Goal: Communication & Community: Answer question/provide support

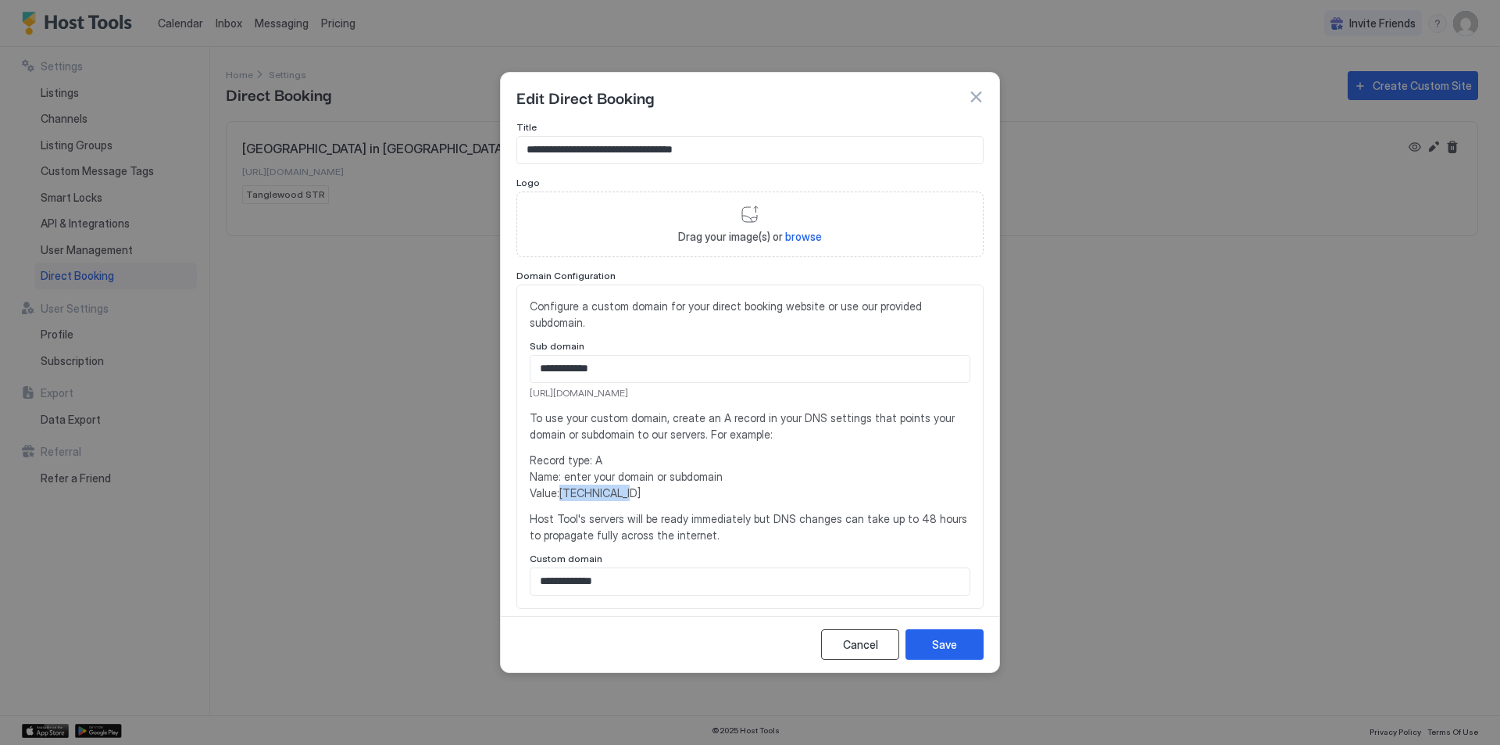
click at [868, 641] on div "Cancel" at bounding box center [860, 644] width 35 height 16
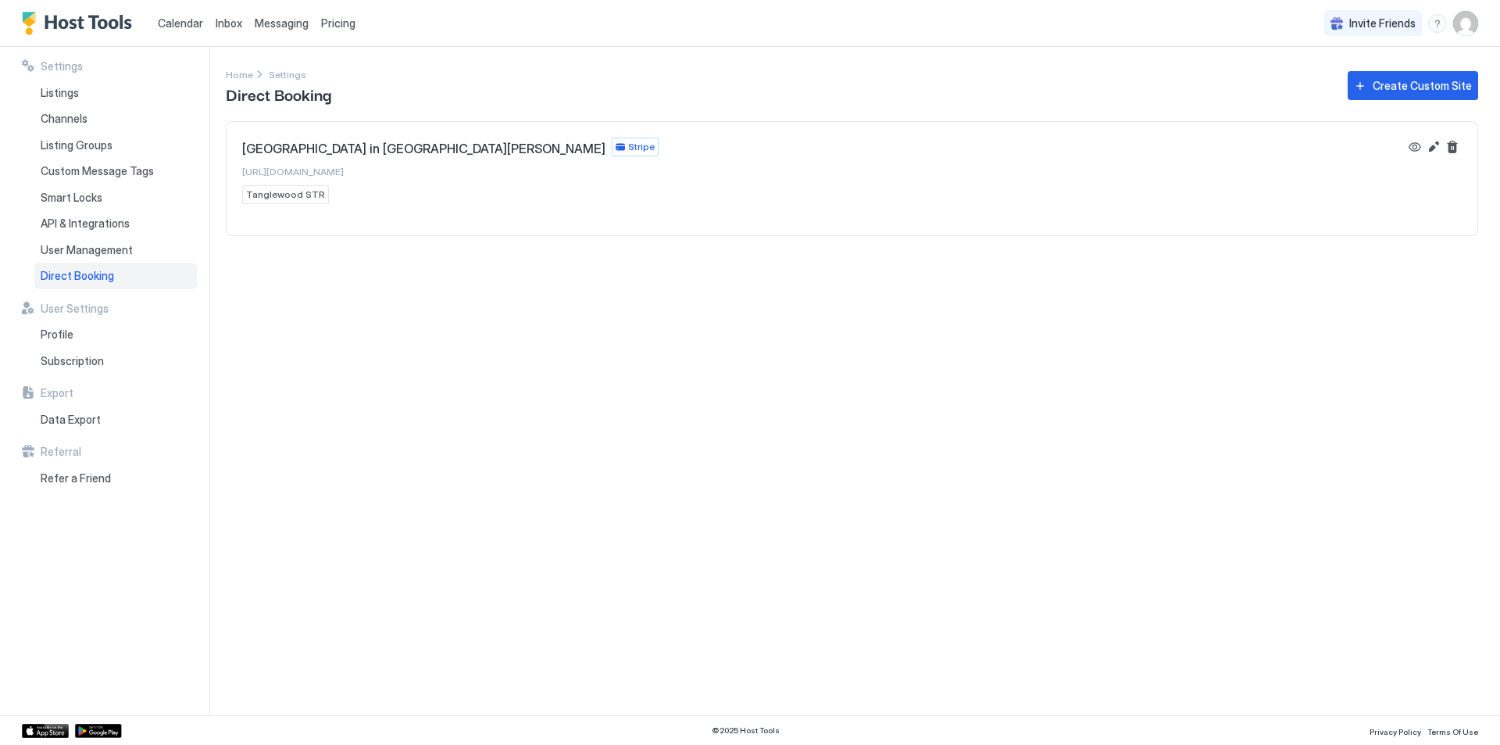
click at [223, 22] on span "Inbox" at bounding box center [229, 22] width 27 height 13
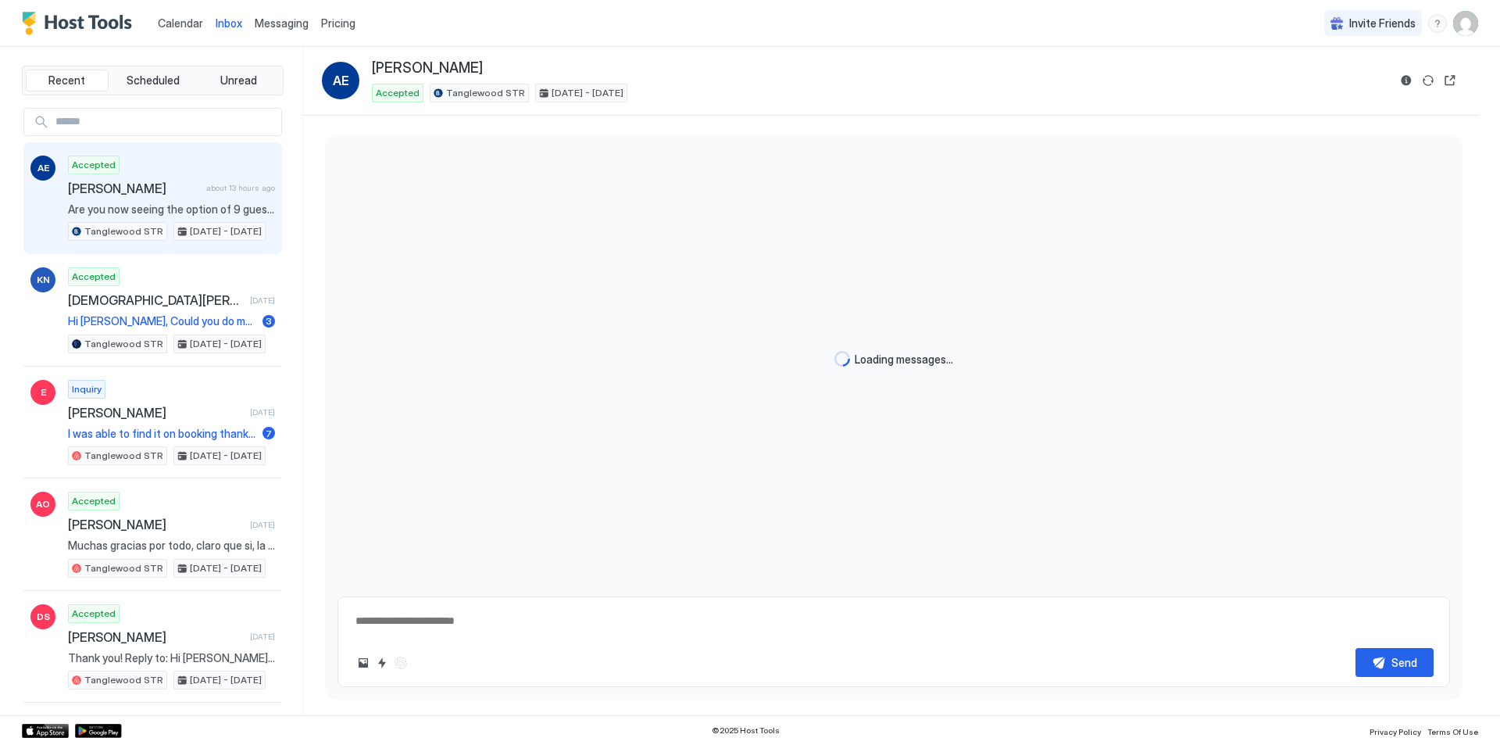
type textarea "*"
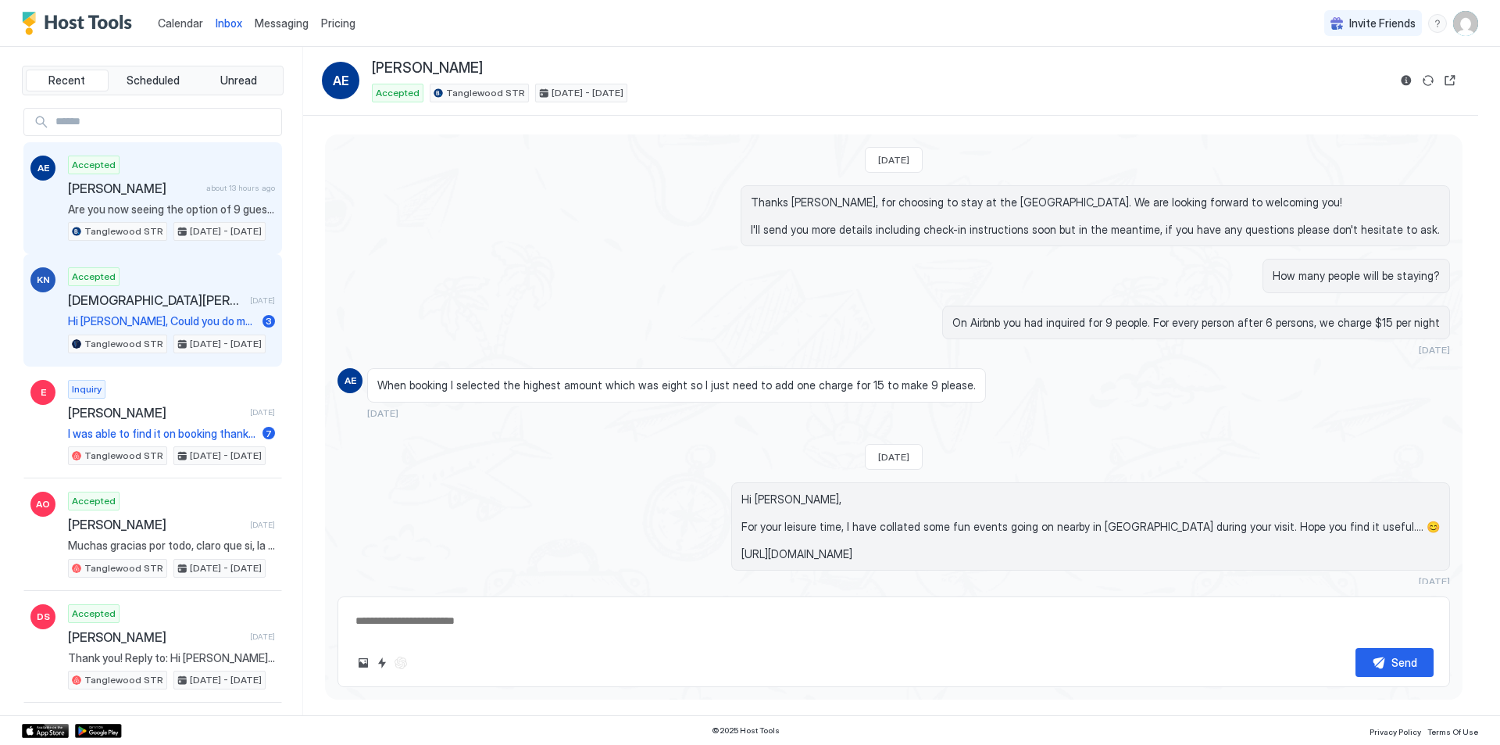
click at [127, 305] on span "[DEMOGRAPHIC_DATA][PERSON_NAME]" at bounding box center [156, 300] width 176 height 16
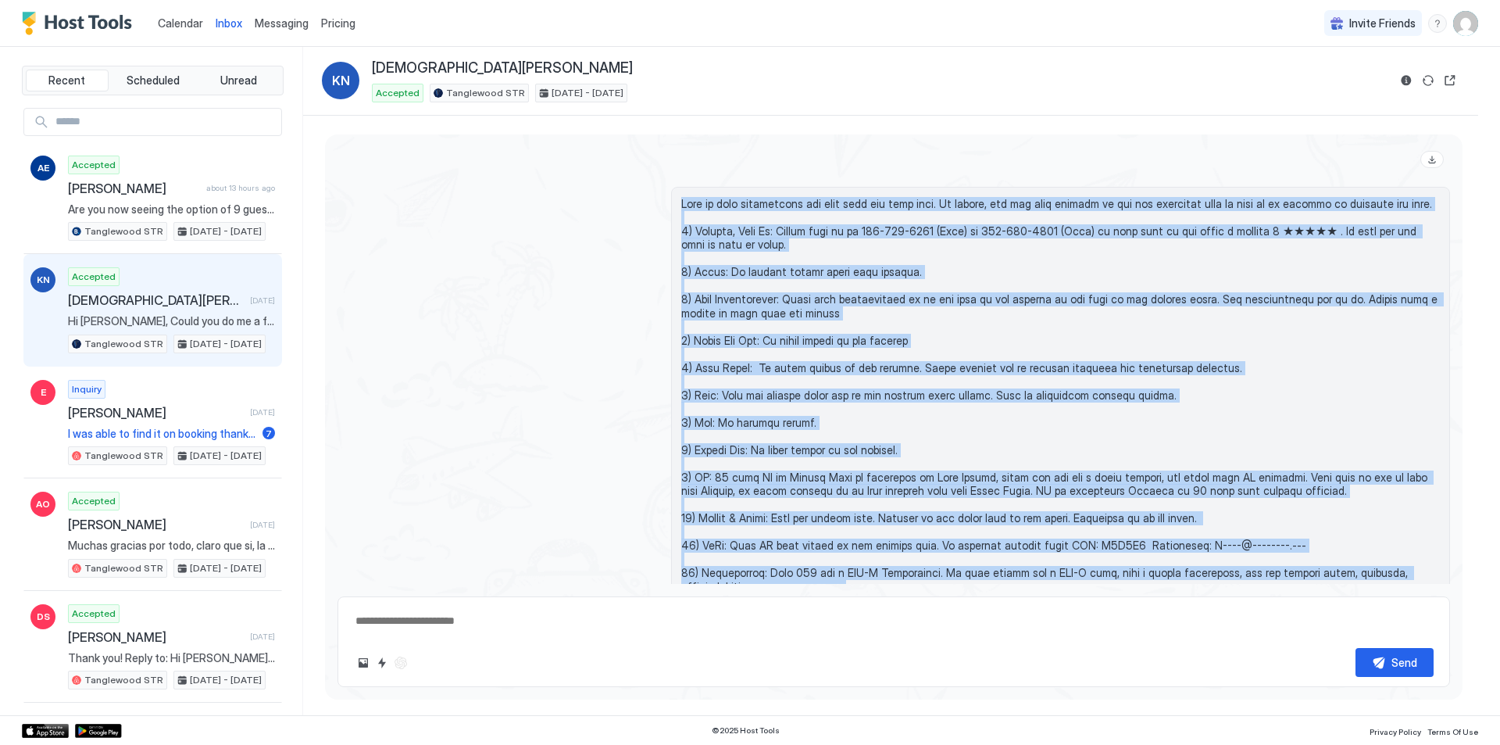
scroll to position [1673, 0]
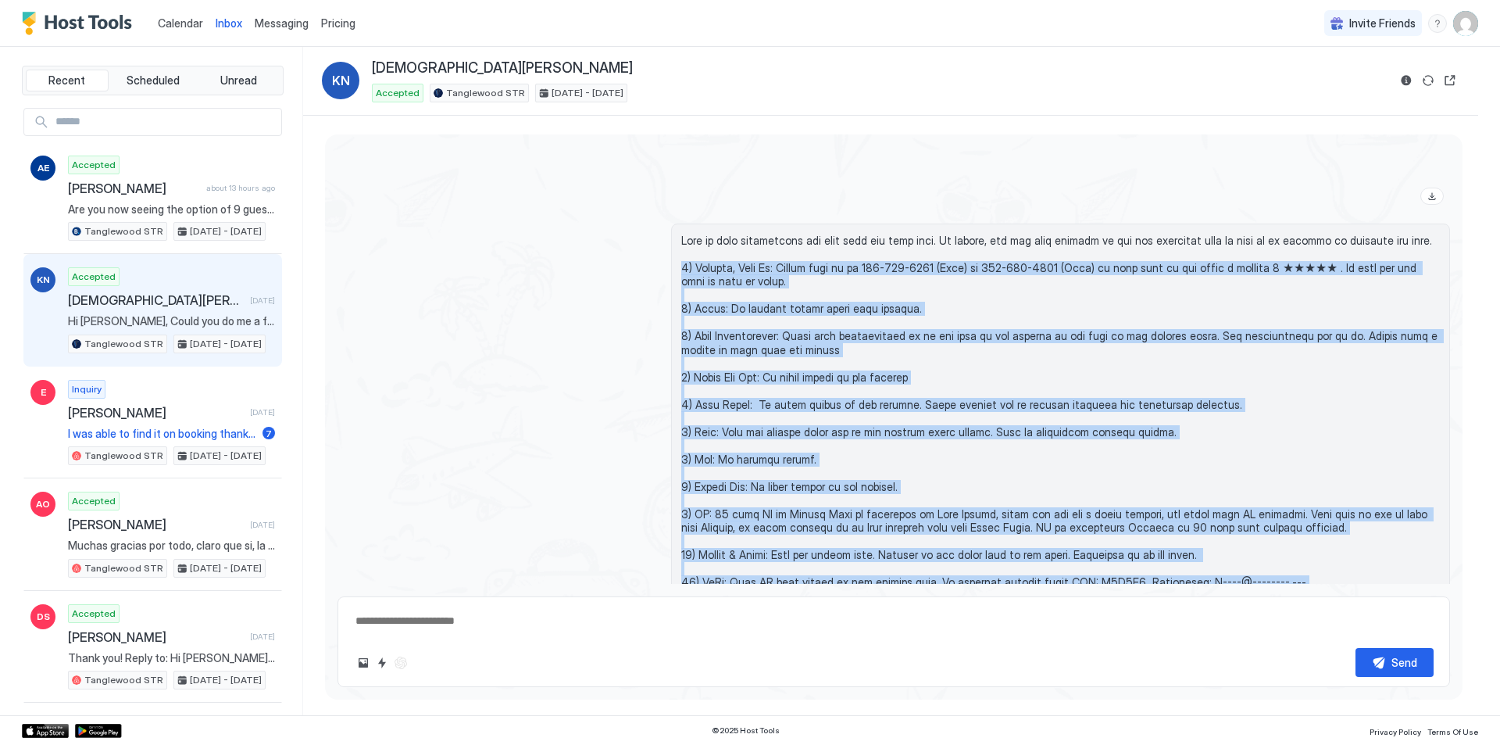
drag, startPoint x: 1233, startPoint y: 347, endPoint x: 677, endPoint y: 264, distance: 561.6
click at [681, 264] on span at bounding box center [1060, 446] width 759 height 424
copy span "9) Loremip, Dolo Si: Ametco adip el se 686-458-2315 (Doei) te 079-891-2976 (Inc…"
click at [117, 313] on div "Accepted [DEMOGRAPHIC_DATA][PERSON_NAME] [DATE] Hi [PERSON_NAME], Could you do …" at bounding box center [171, 310] width 207 height 86
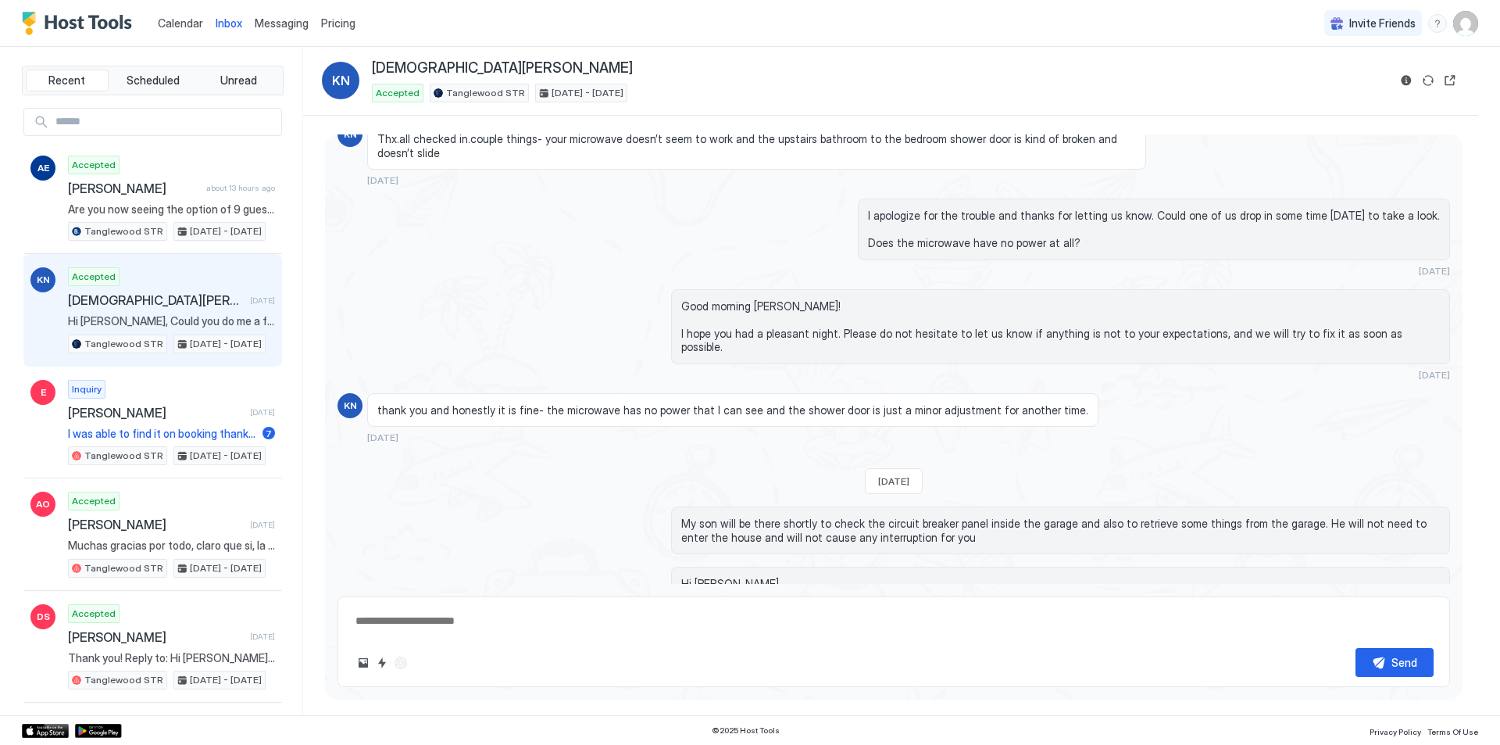
scroll to position [2447, 0]
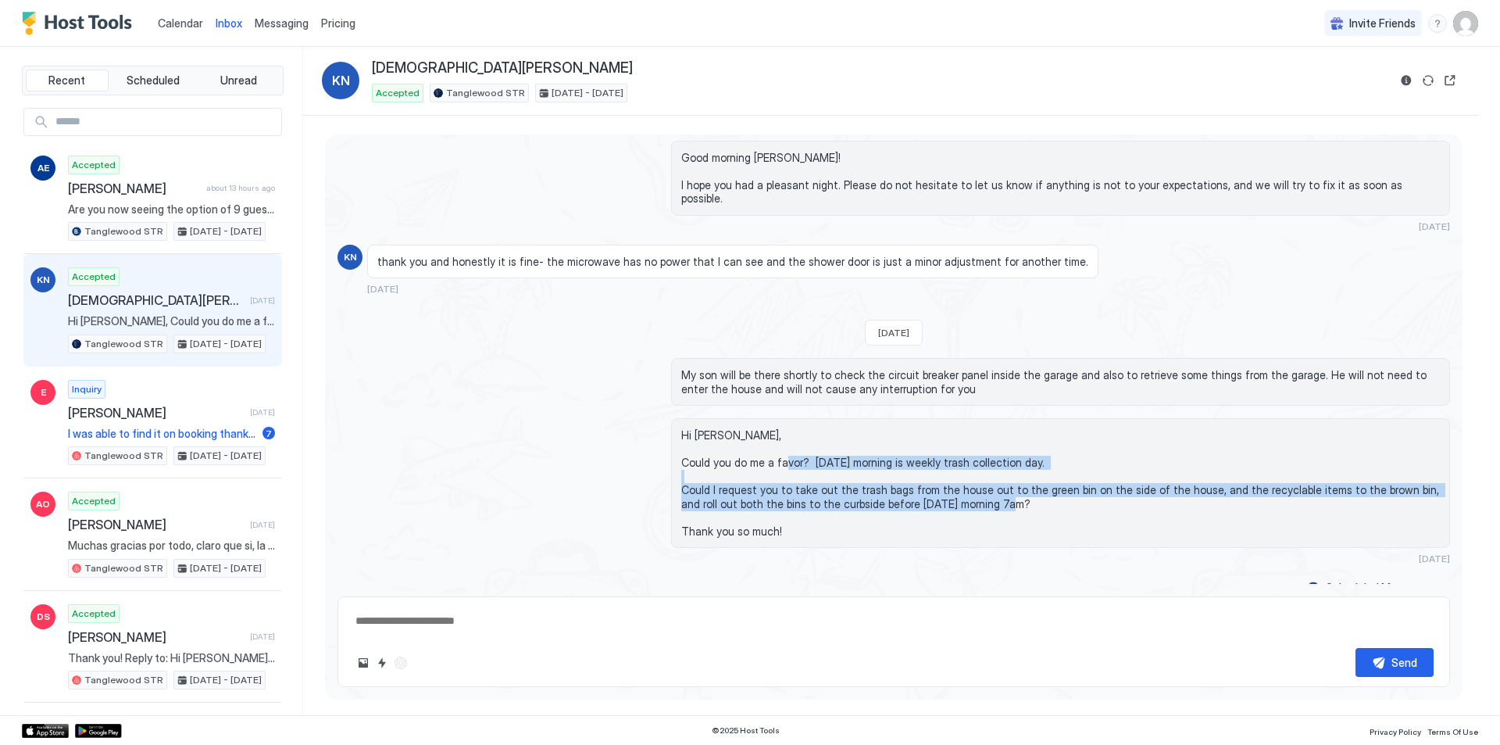
drag, startPoint x: 991, startPoint y: 491, endPoint x: 805, endPoint y: 451, distance: 190.9
click at [805, 451] on span "Hi [PERSON_NAME], Could you do me a favor? [DATE] morning is weekly trash colle…" at bounding box center [1060, 482] width 759 height 109
copy span "[DATE] morning is weekly trash collection day. Could I request you to take out …"
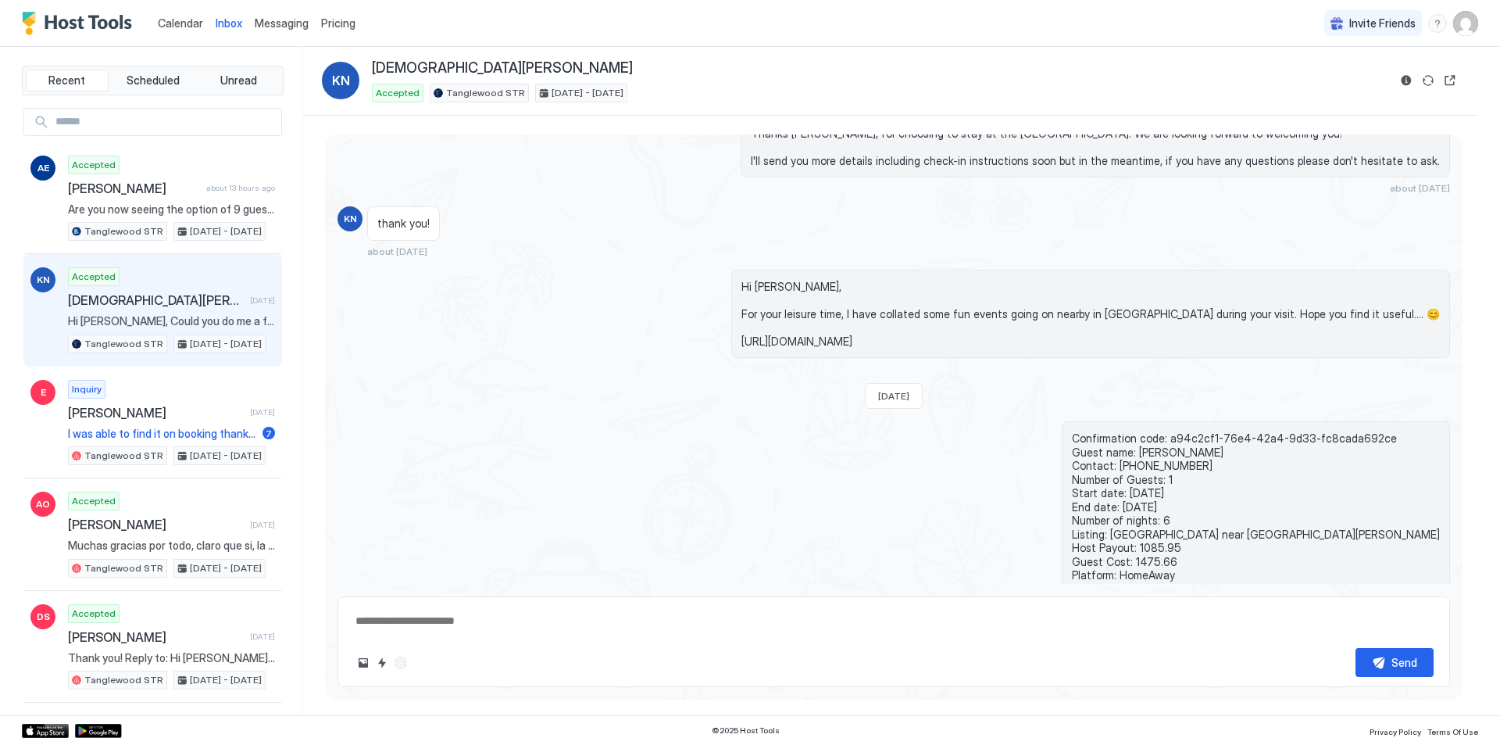
scroll to position [0, 0]
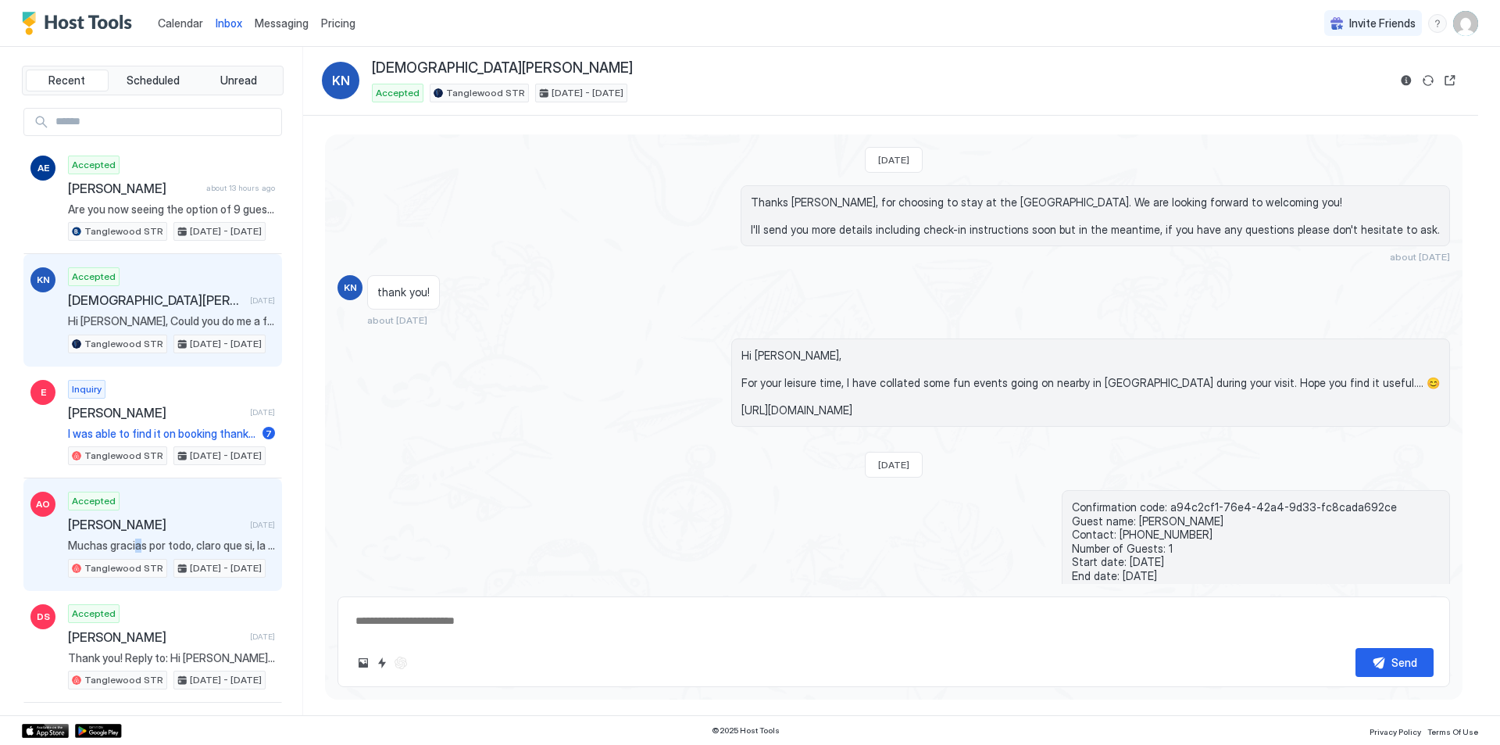
click at [137, 538] on span "Muchas gracias por todo, claro que si, la estadía sin [PERSON_NAME] fue de 5 es…" at bounding box center [171, 545] width 207 height 14
click at [197, 540] on span "Muchas gracias por todo, claro que si, la estadía sin [PERSON_NAME] fue de 5 es…" at bounding box center [171, 545] width 207 height 14
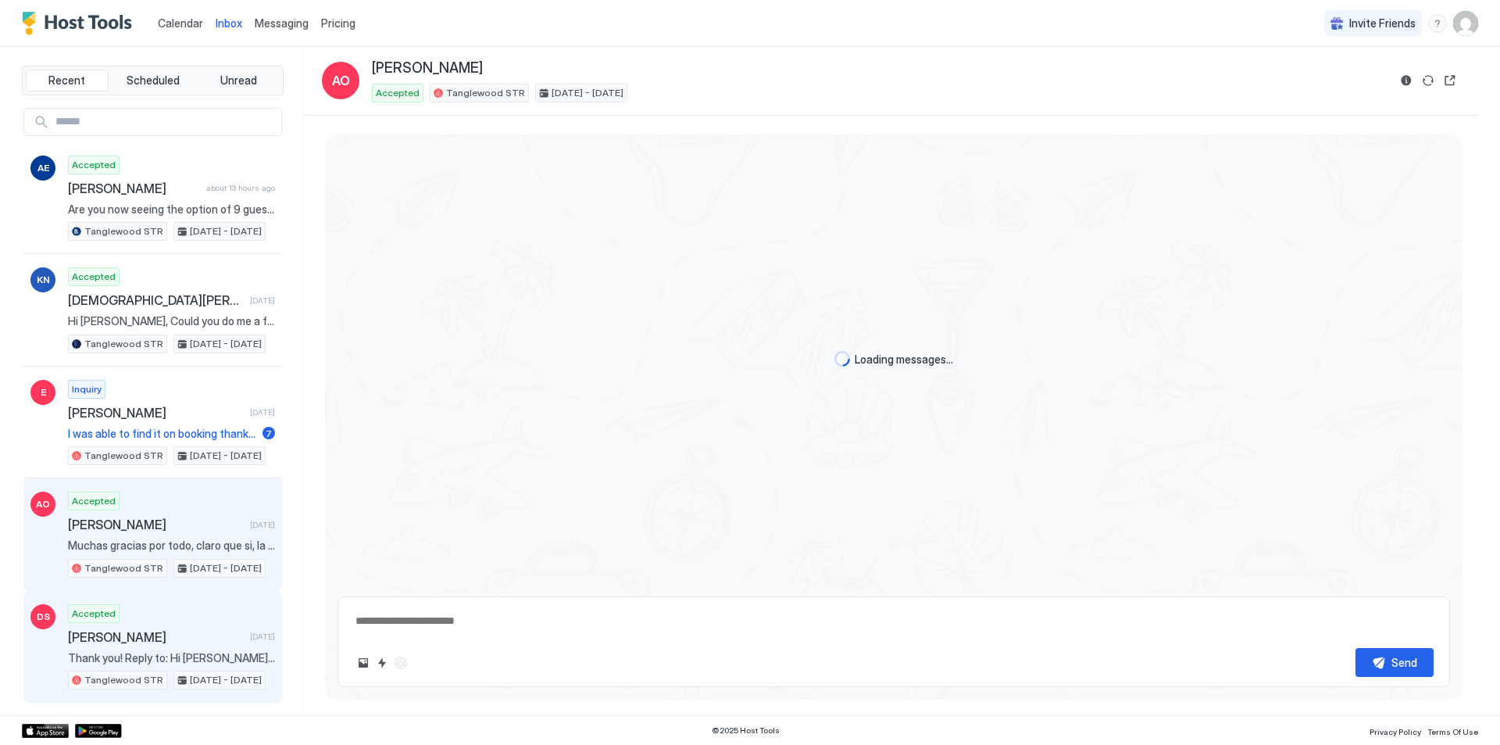
scroll to position [1932, 0]
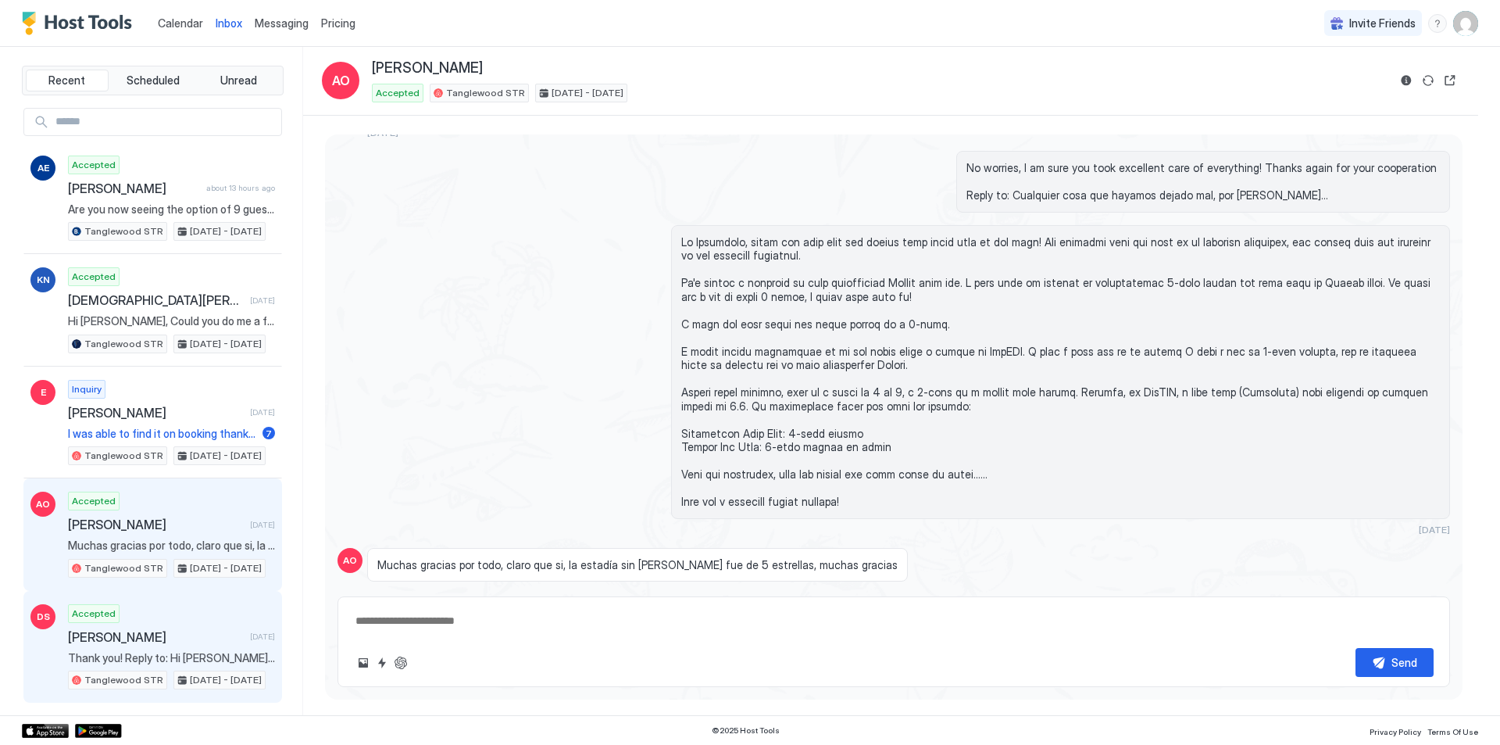
click at [122, 648] on div "Accepted [PERSON_NAME] [DATE] Thank you! Reply to: Hi [PERSON_NAME], For your l…" at bounding box center [171, 647] width 207 height 86
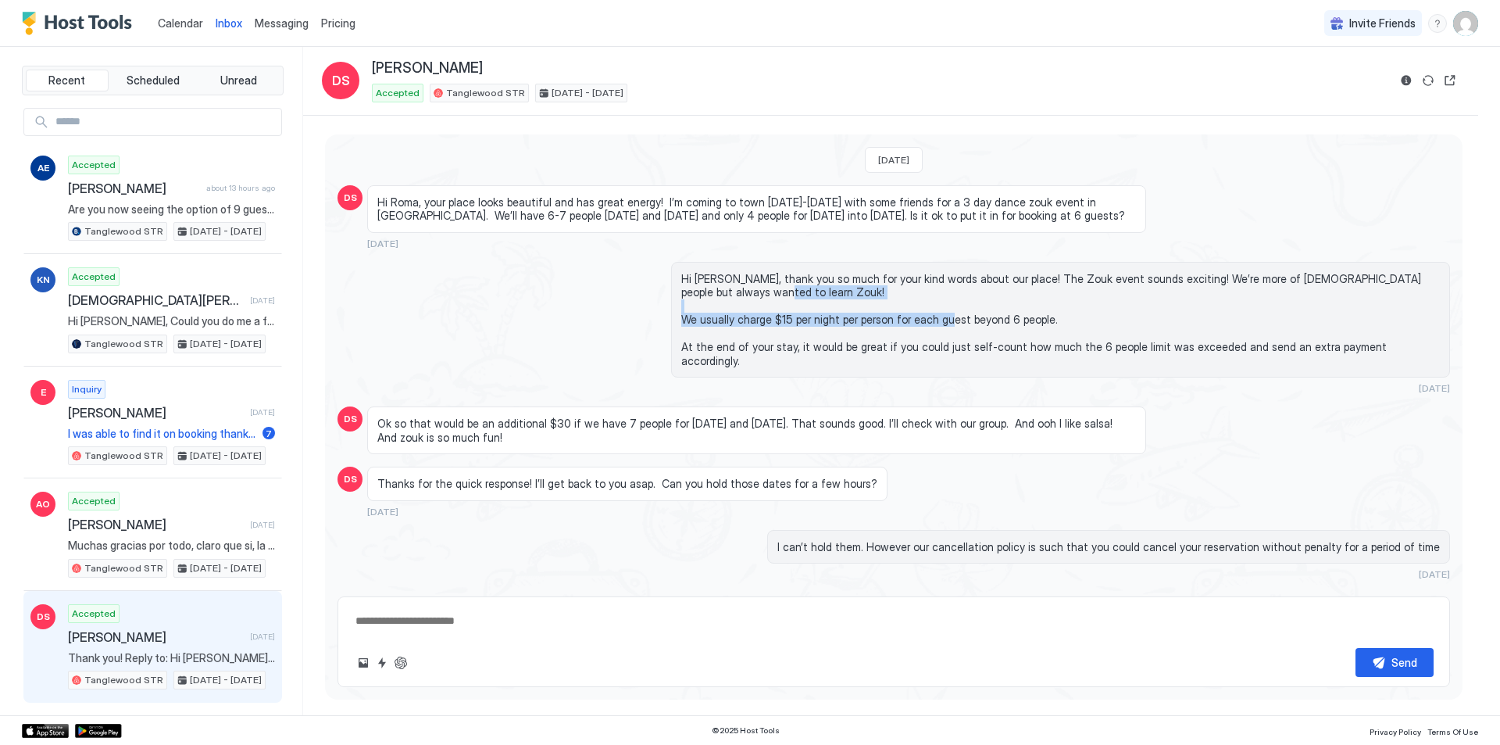
drag, startPoint x: 1048, startPoint y: 320, endPoint x: 666, endPoint y: 321, distance: 382.8
click at [664, 321] on div "Hi [PERSON_NAME], thank you so much for your kind words about our place! The Zo…" at bounding box center [894, 328] width 1113 height 133
copy span "We usually charge $15 per night per person for each guest beyond 6 people."
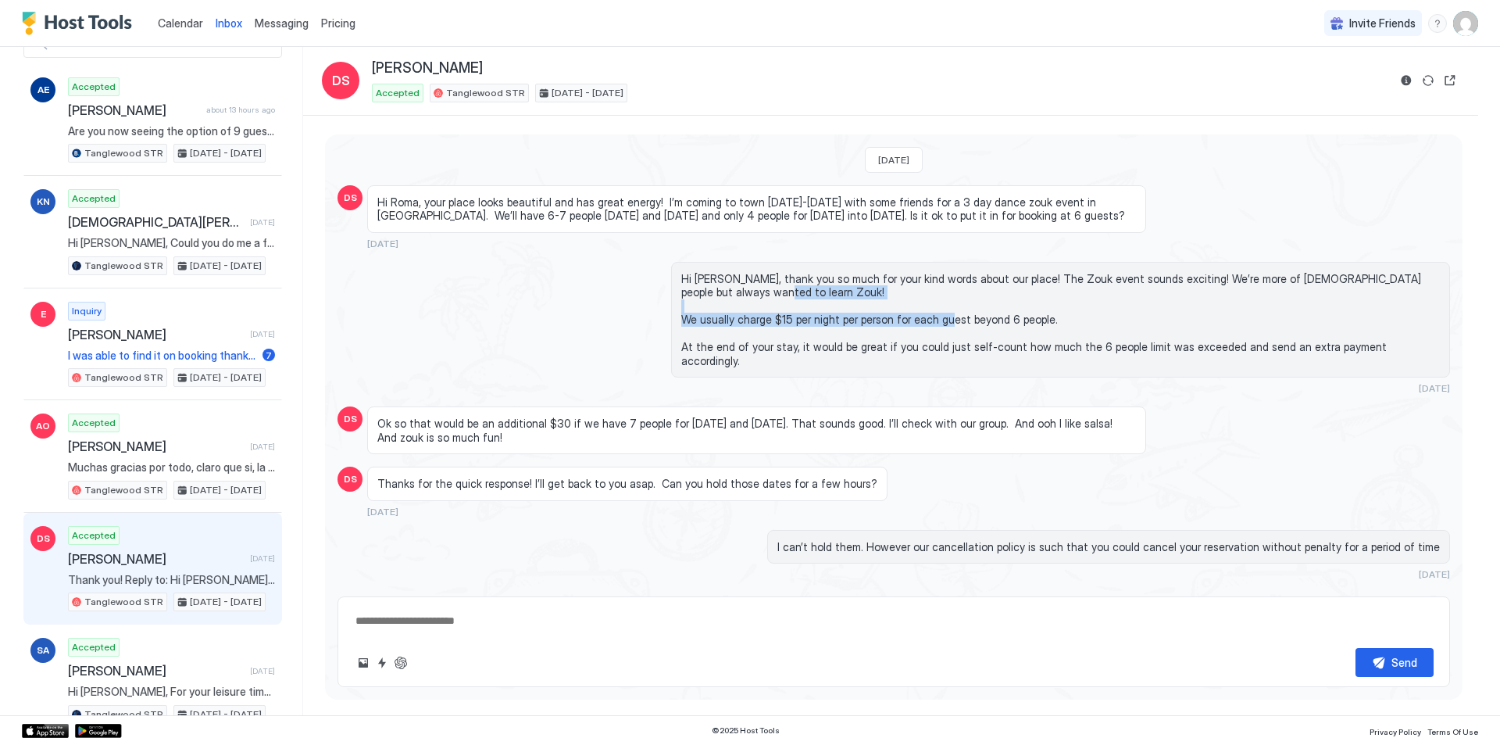
scroll to position [156, 0]
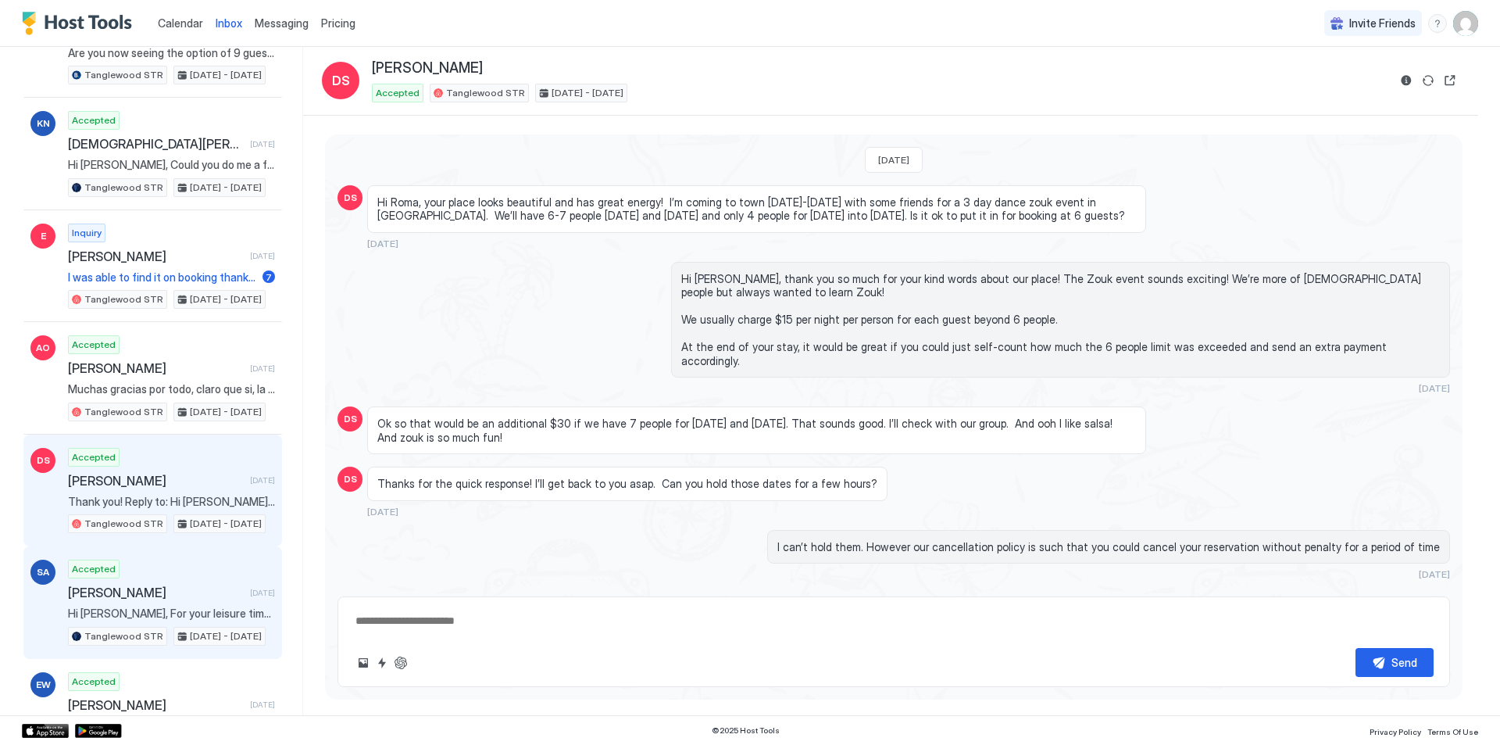
click at [137, 605] on div "Accepted [PERSON_NAME] [DATE] Hi [PERSON_NAME], For your leisure time, I have c…" at bounding box center [171, 602] width 207 height 86
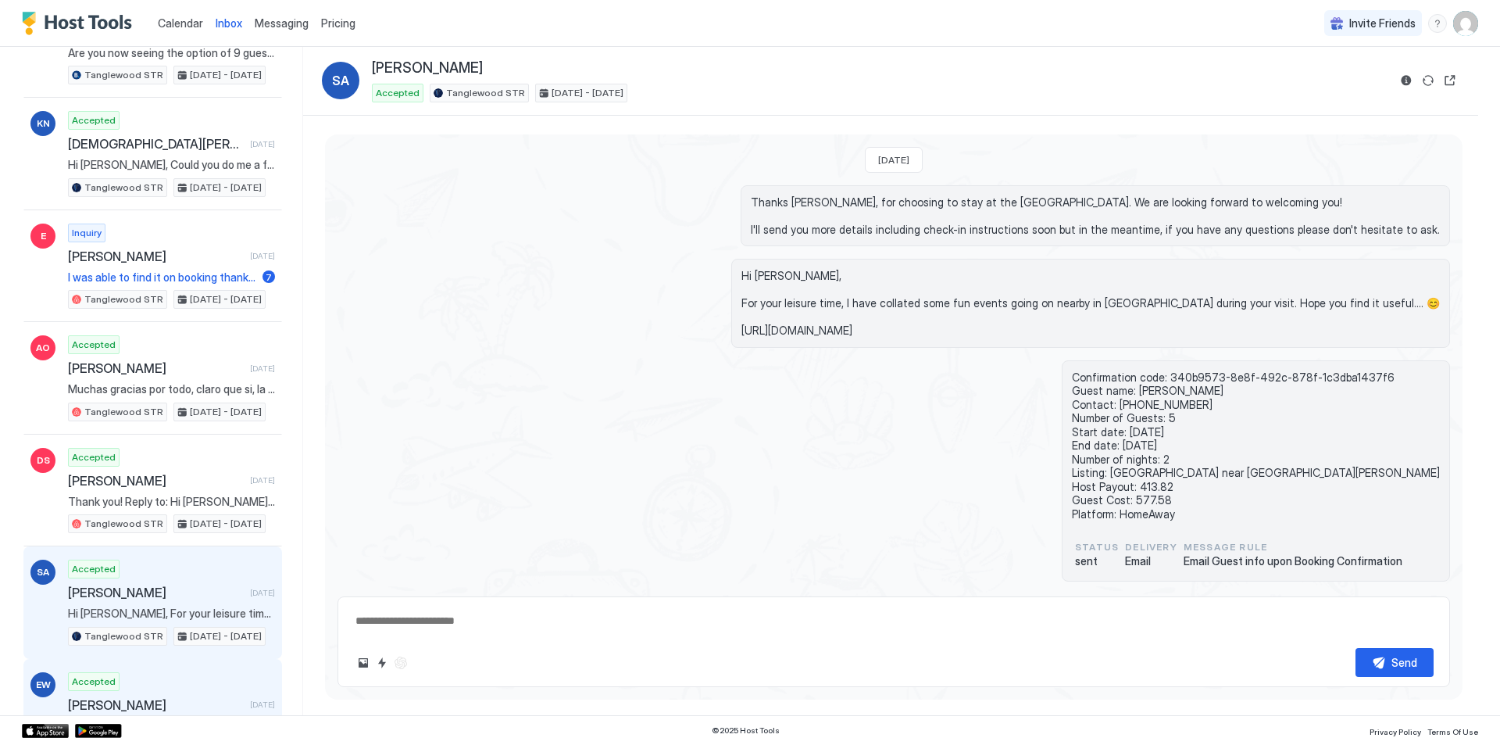
scroll to position [313, 0]
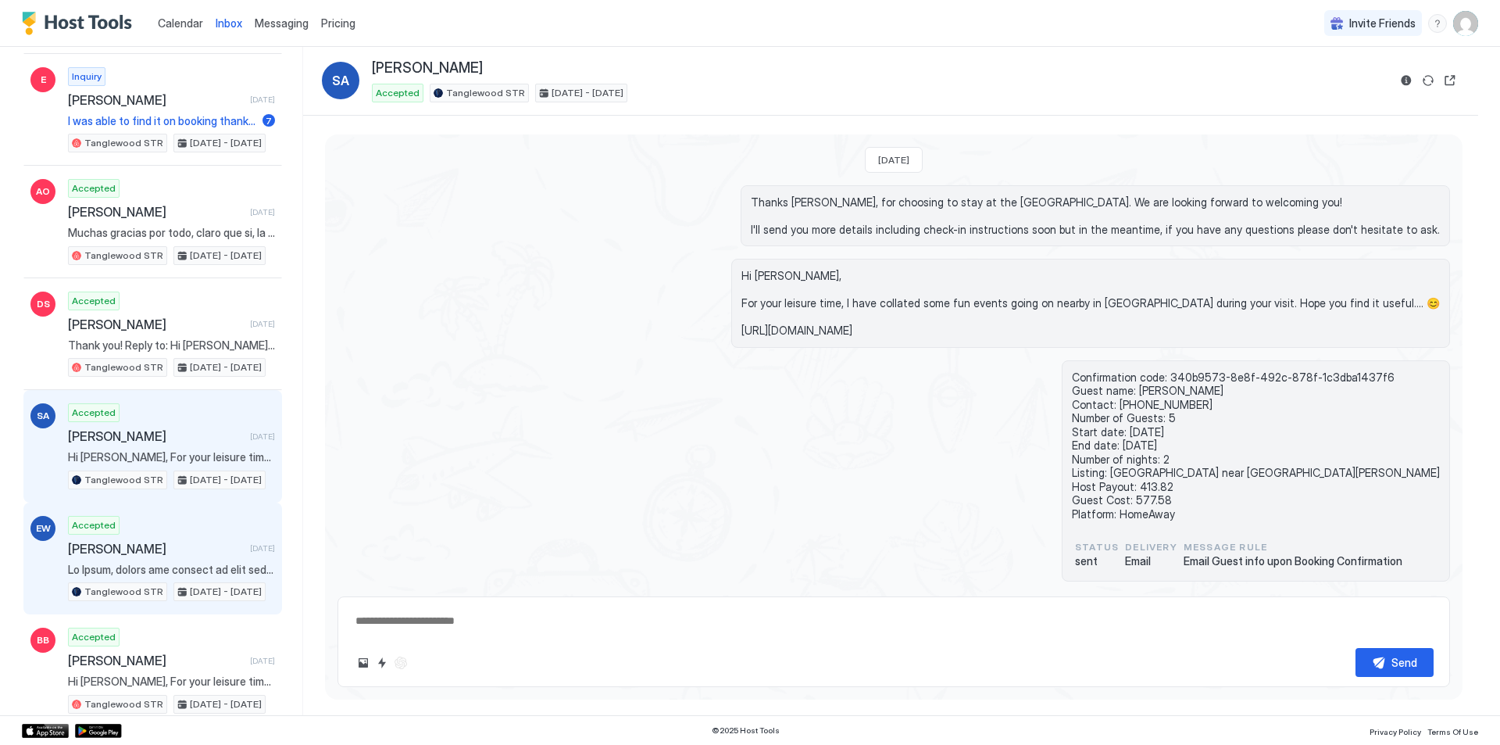
click at [153, 556] on div "Accepted [PERSON_NAME] [DATE] Tanglewood STR [DATE] - [DATE]" at bounding box center [171, 559] width 207 height 86
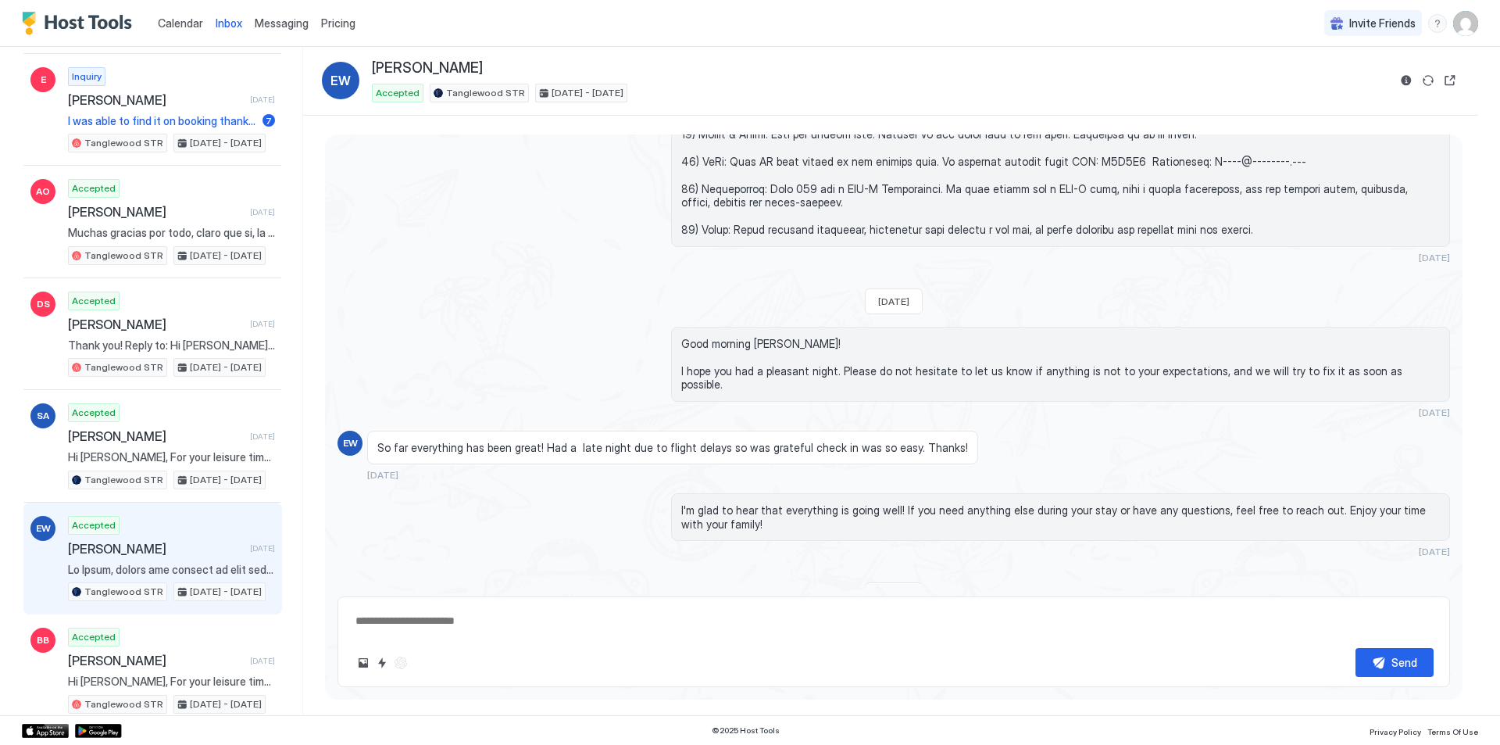
scroll to position [547, 0]
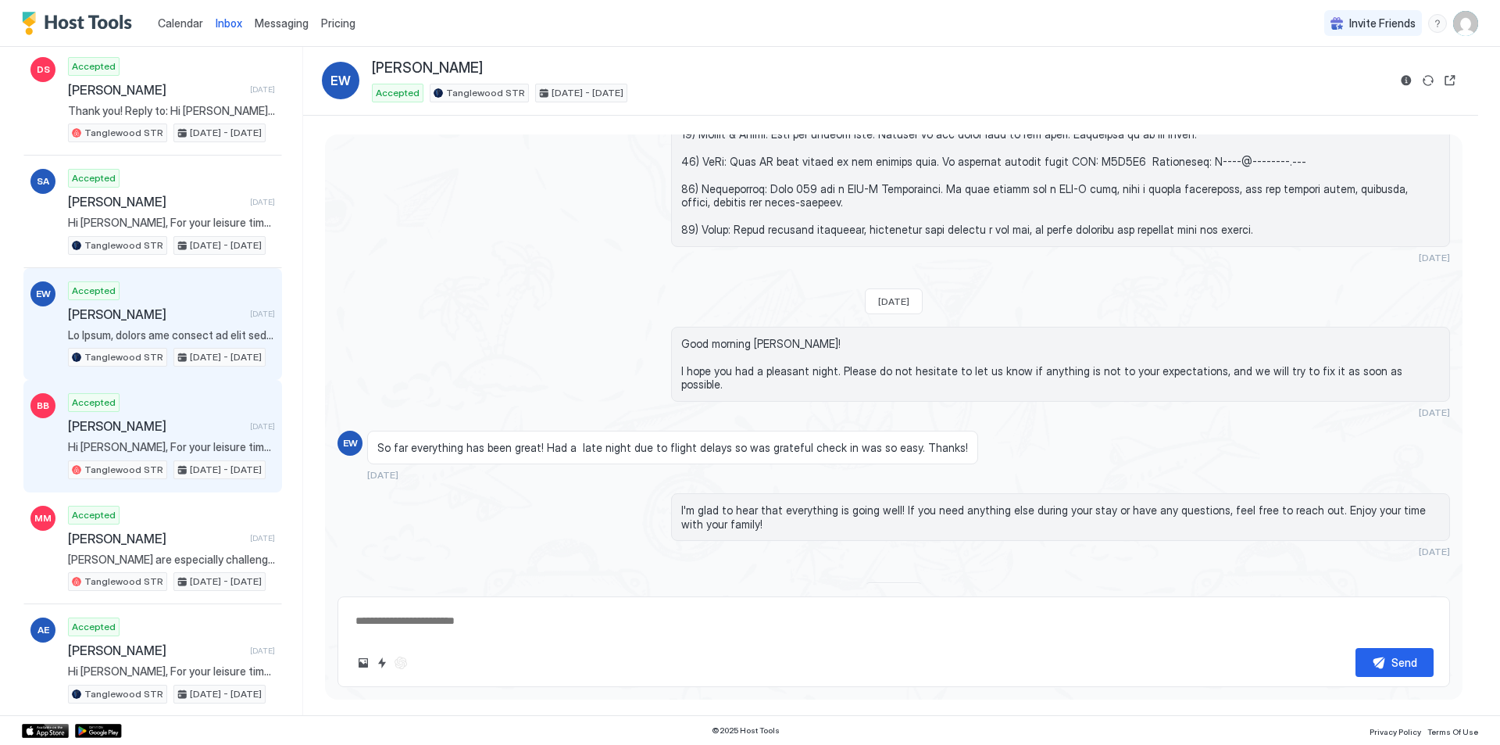
click at [126, 451] on span "Hi [PERSON_NAME], For your leisure time, I have collated some fun events going …" at bounding box center [171, 447] width 207 height 14
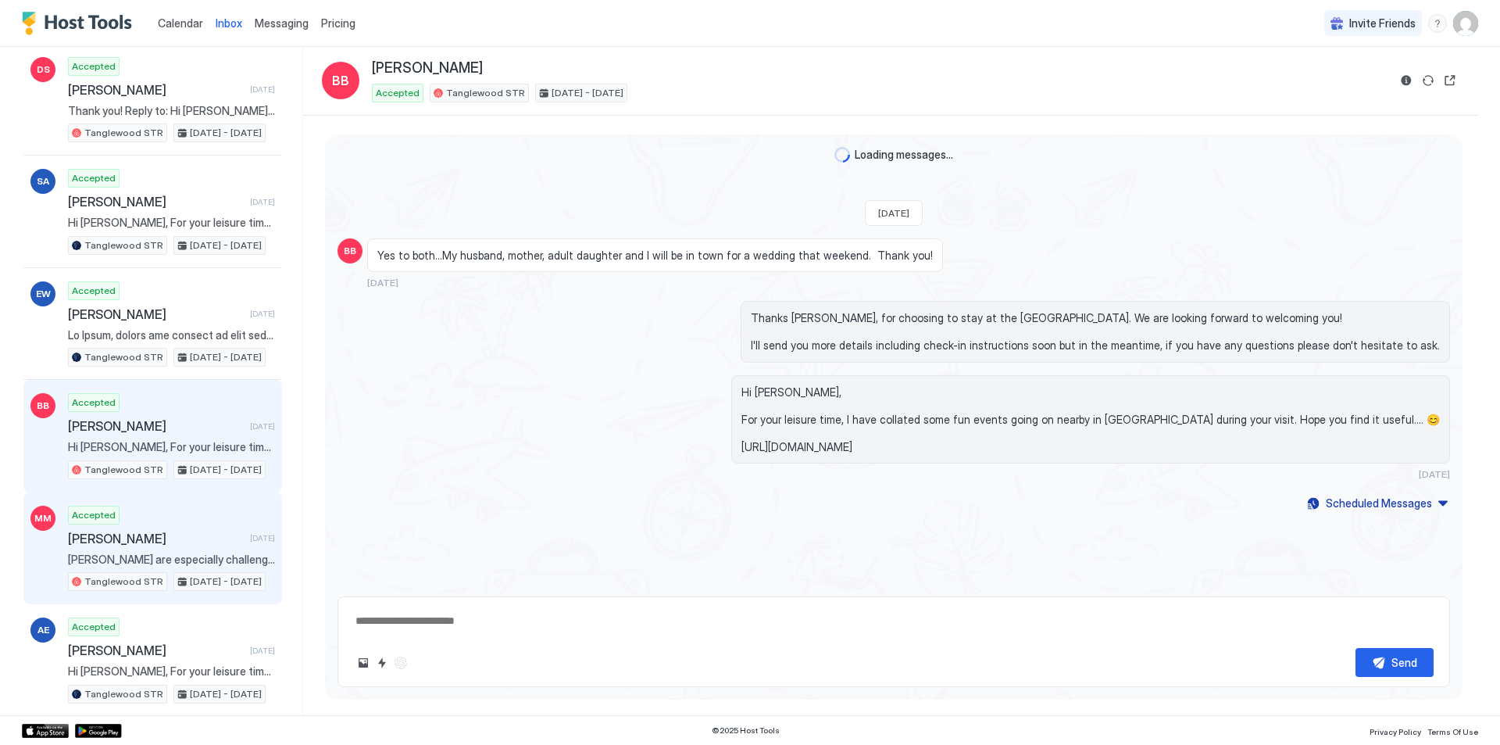
scroll to position [110, 0]
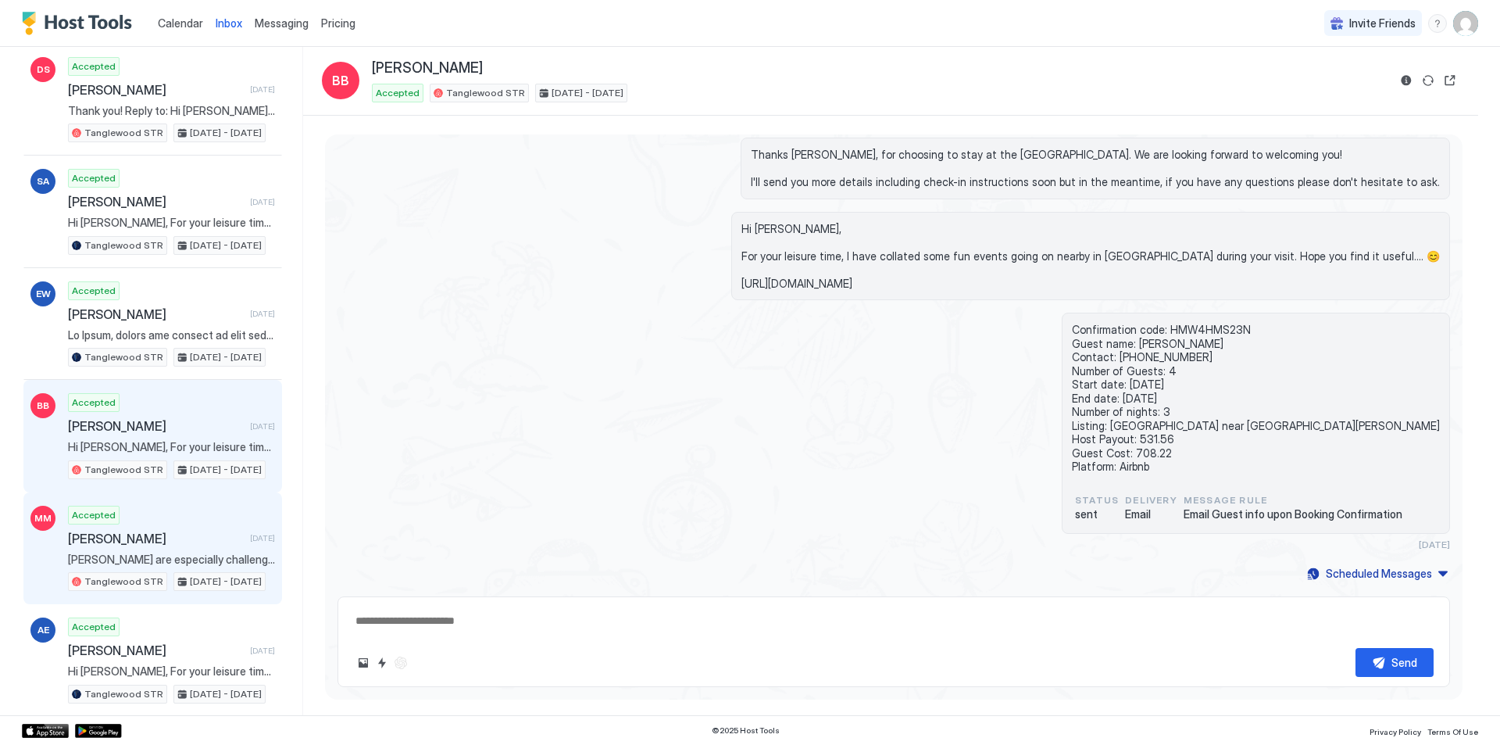
click at [107, 545] on span "[PERSON_NAME]" at bounding box center [156, 538] width 176 height 16
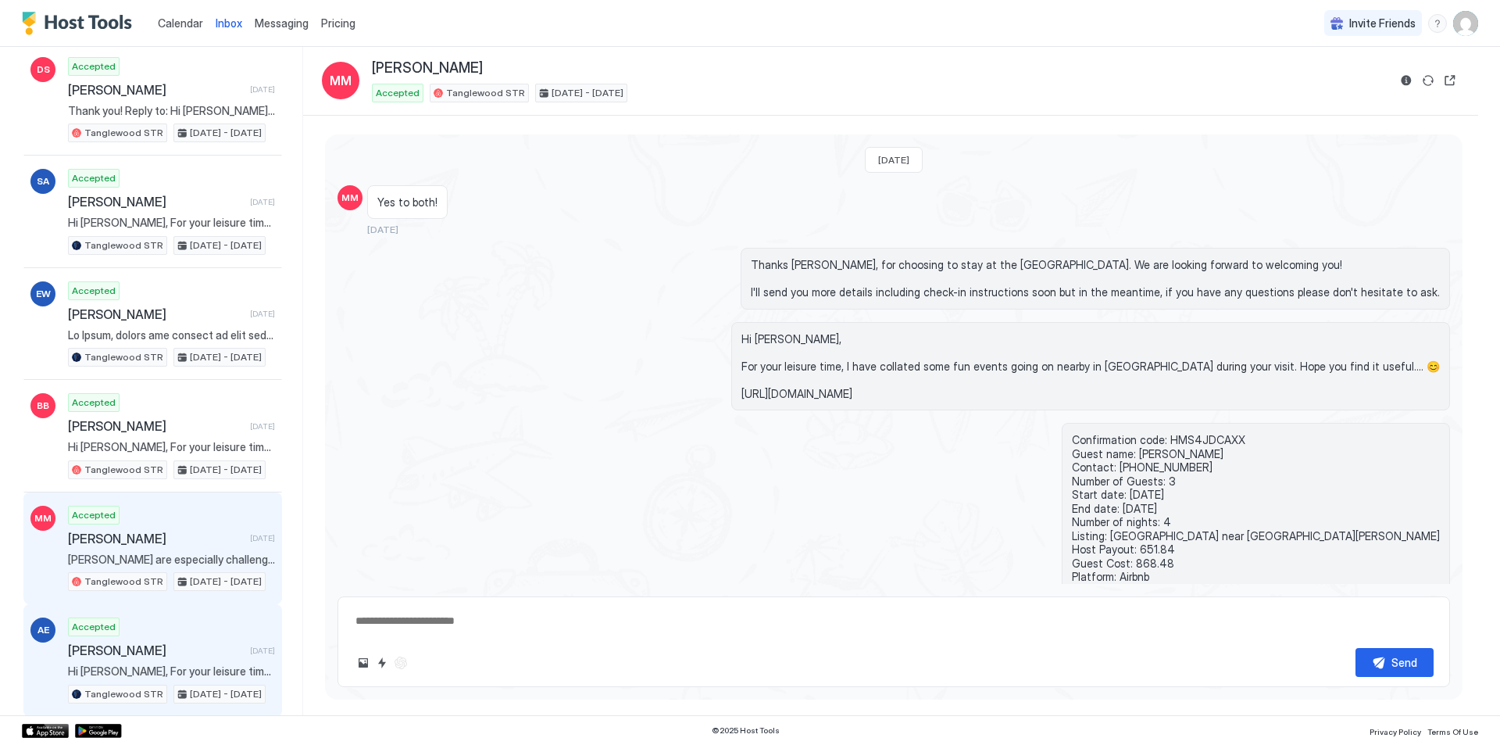
click at [113, 661] on div "Accepted [PERSON_NAME] [DATE] Hi [PERSON_NAME], For your leisure time, I have c…" at bounding box center [171, 660] width 207 height 86
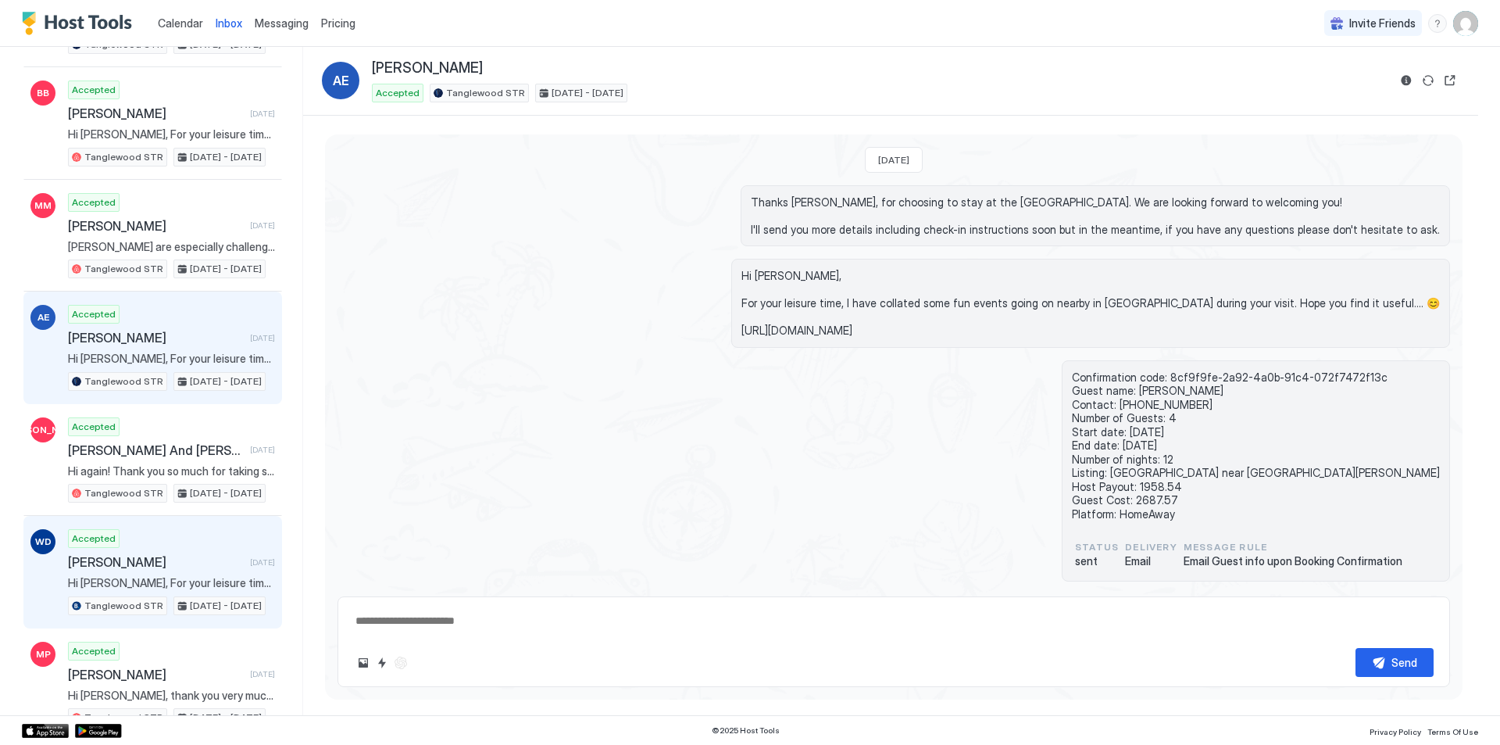
scroll to position [1016, 0]
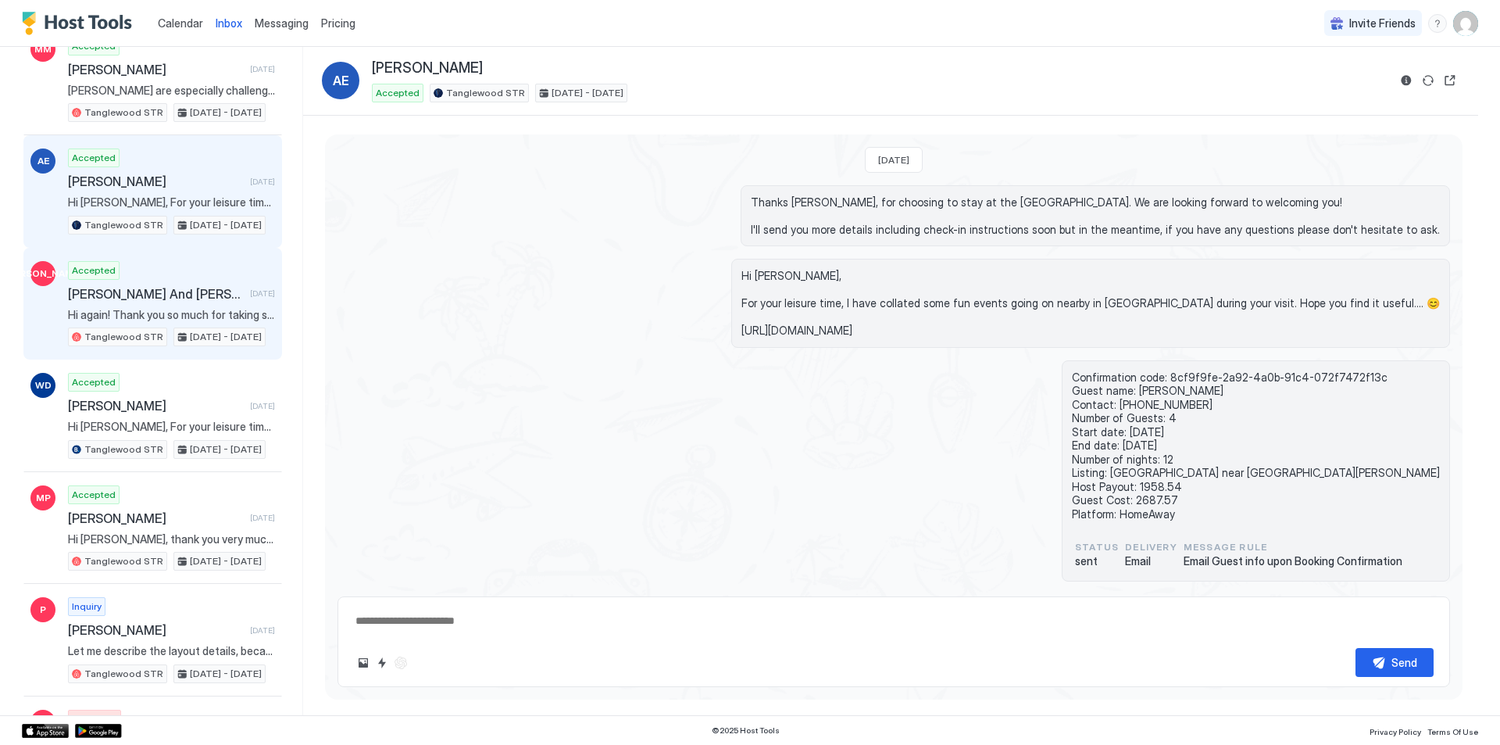
click at [138, 318] on span "Hi again! Thank you so much for taking such great care of our home! The cleaner…" at bounding box center [171, 315] width 207 height 14
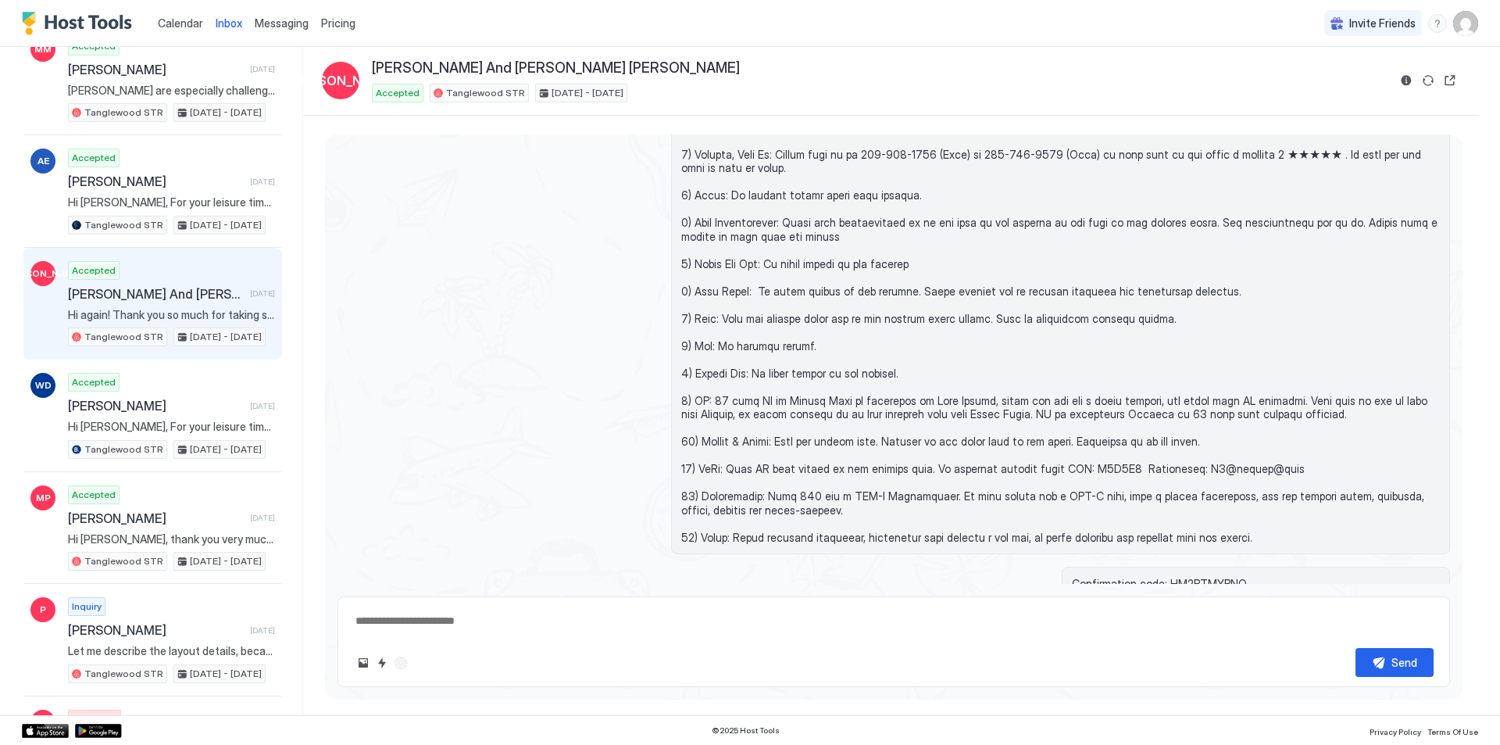
scroll to position [1789, 0]
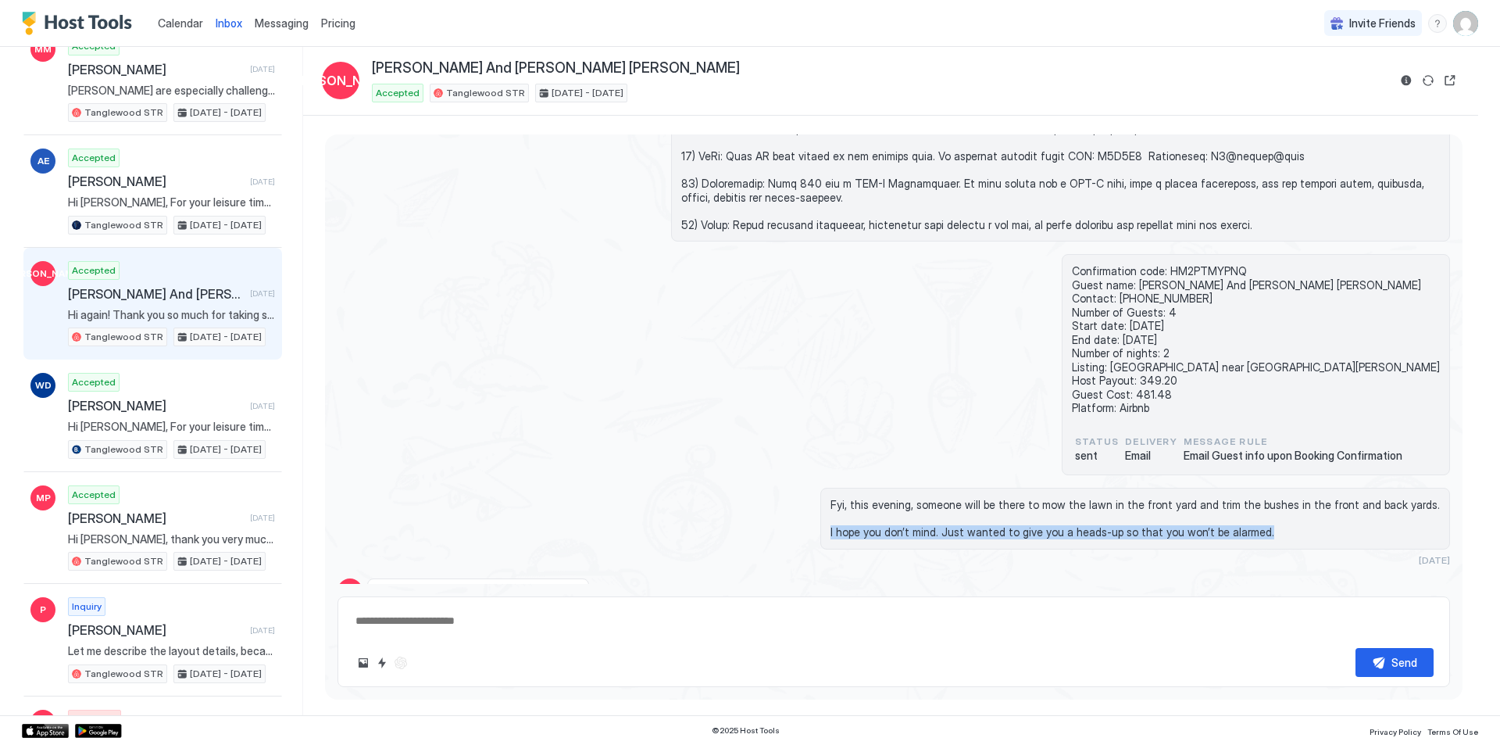
drag, startPoint x: 1291, startPoint y: 523, endPoint x: 823, endPoint y: 517, distance: 468.8
click at [823, 517] on div "Fyi, this evening, someone will be there to mow the lawn in the front yard and …" at bounding box center [1060, 527] width 779 height 78
click at [929, 402] on div "Confirmation code: HM2PTMYPNQ Guest name: [PERSON_NAME] And [PERSON_NAME] [PERS…" at bounding box center [894, 364] width 1113 height 221
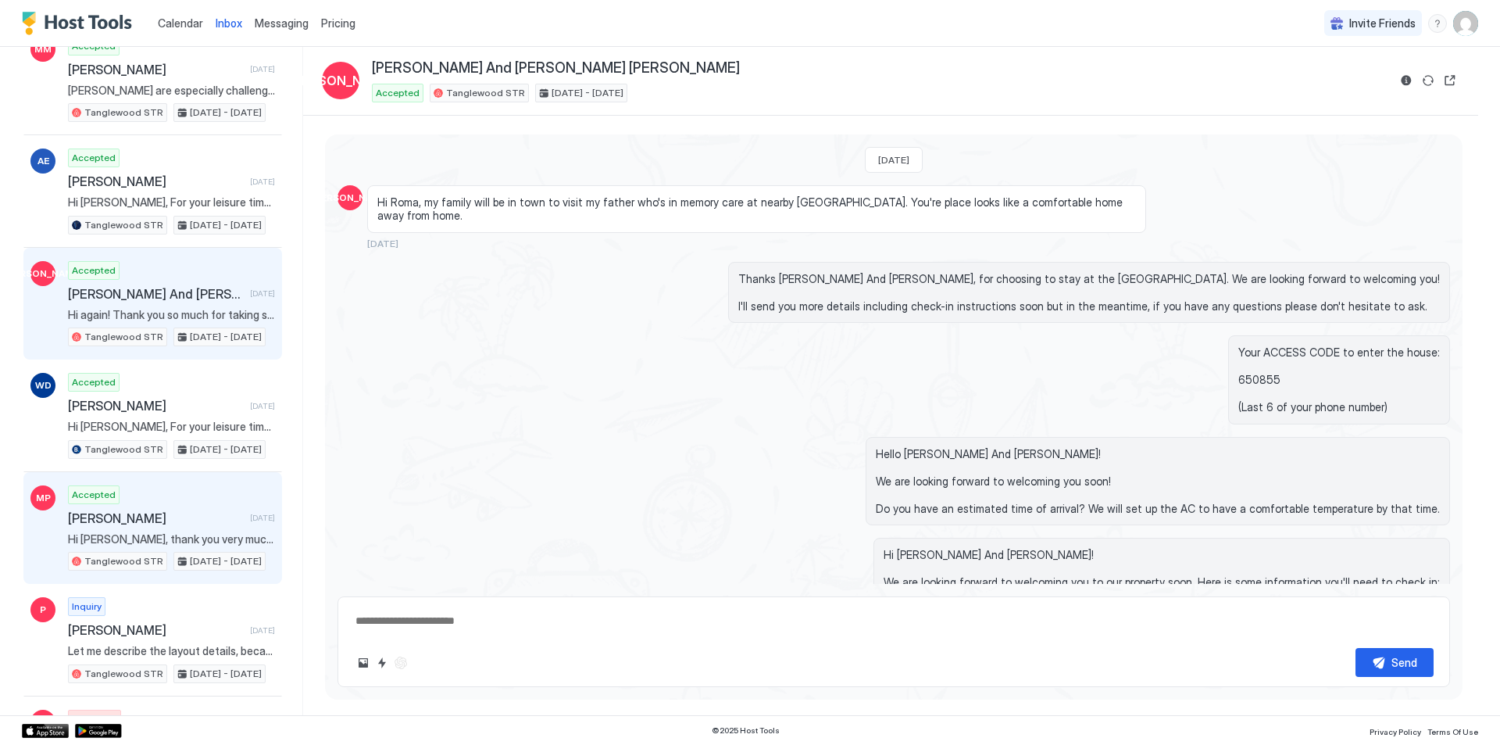
scroll to position [1172, 0]
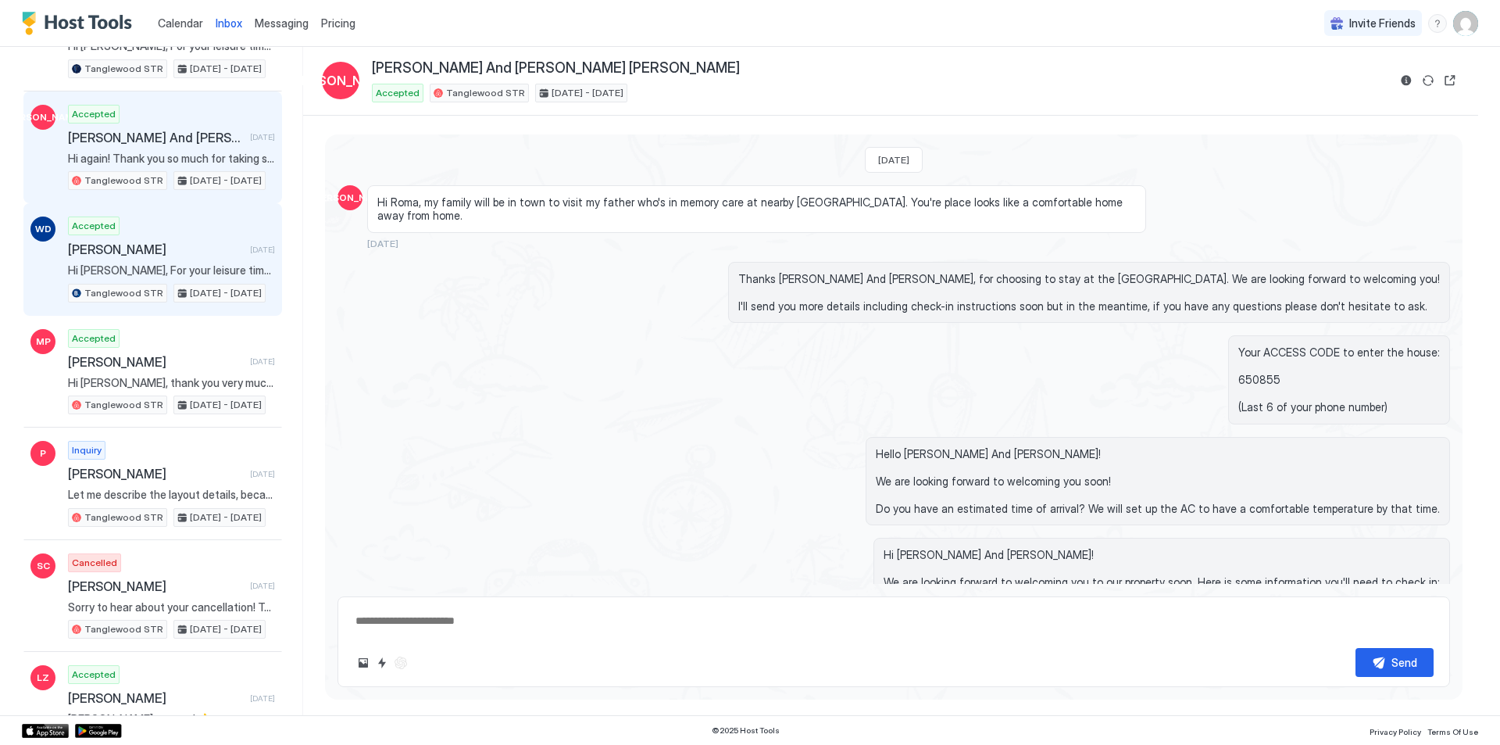
click at [194, 264] on span "Hi [PERSON_NAME], For your leisure time, I have collated some fun events going …" at bounding box center [171, 270] width 207 height 14
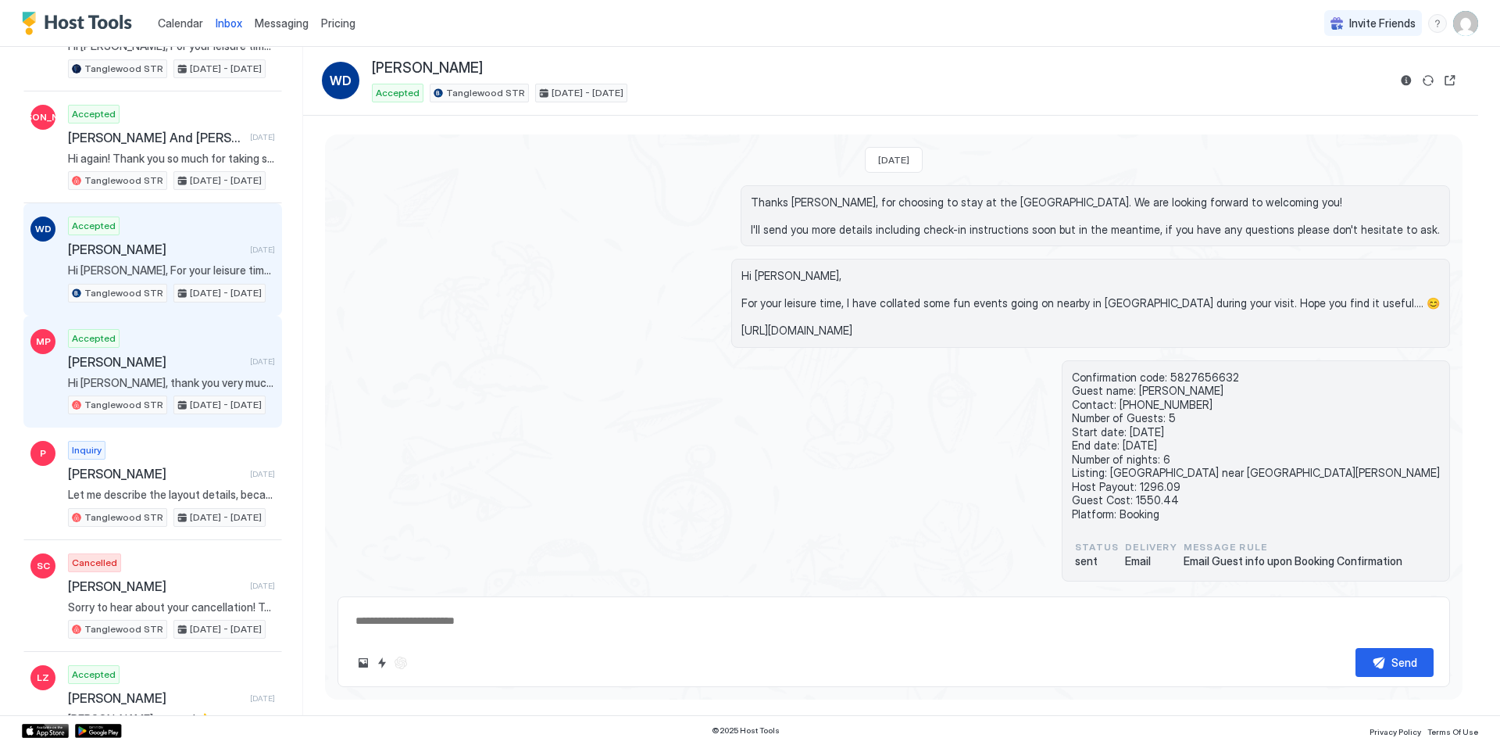
click at [160, 376] on span at bounding box center [171, 383] width 207 height 14
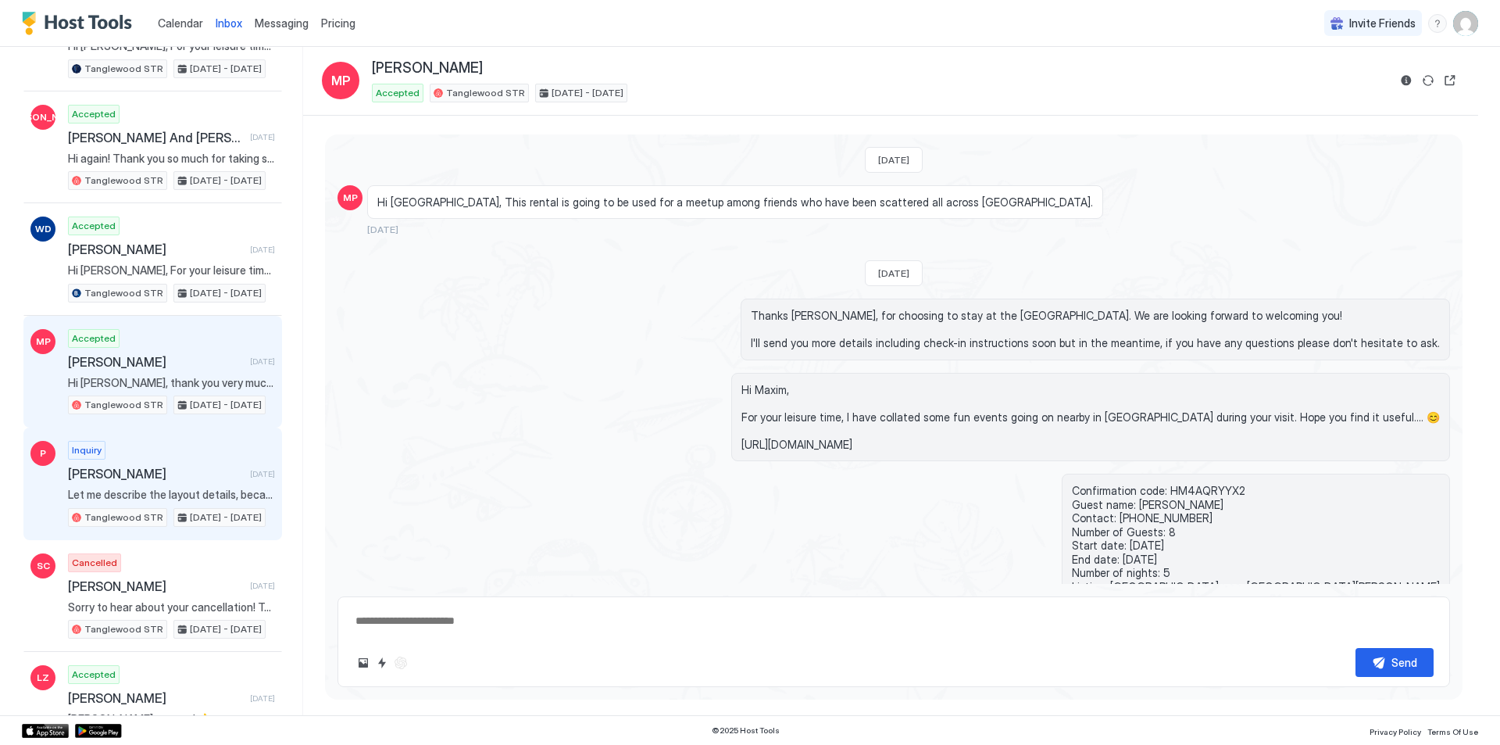
click at [133, 489] on span "Let me describe the layout details, because actually there are 2 ground floors,…" at bounding box center [171, 495] width 207 height 14
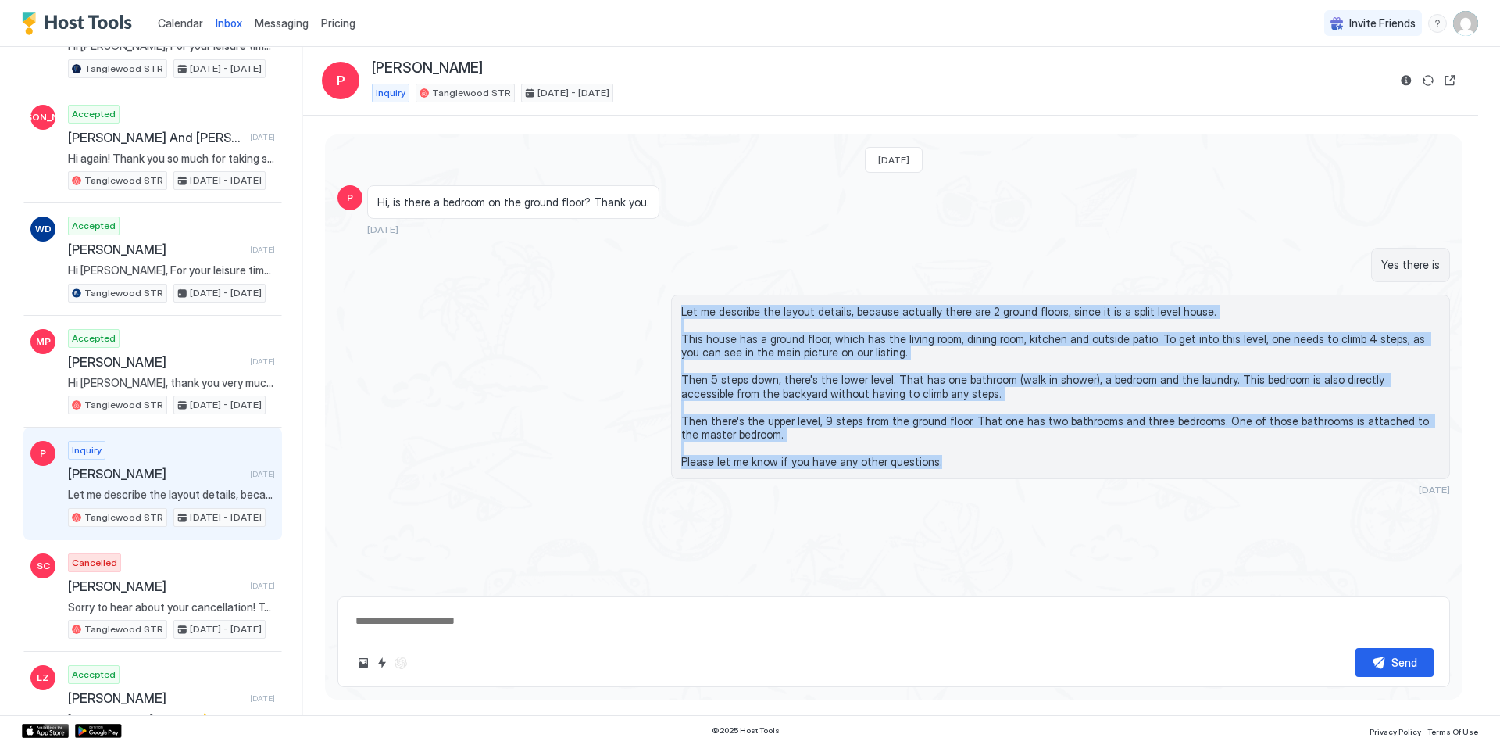
drag, startPoint x: 928, startPoint y: 465, endPoint x: 680, endPoint y: 313, distance: 290.8
click at [680, 313] on div "Let me describe the layout details, because actually there are 2 ground floors,…" at bounding box center [1060, 387] width 779 height 184
copy span "Let me describe the layout details, because actually there are 2 ground floors,…"
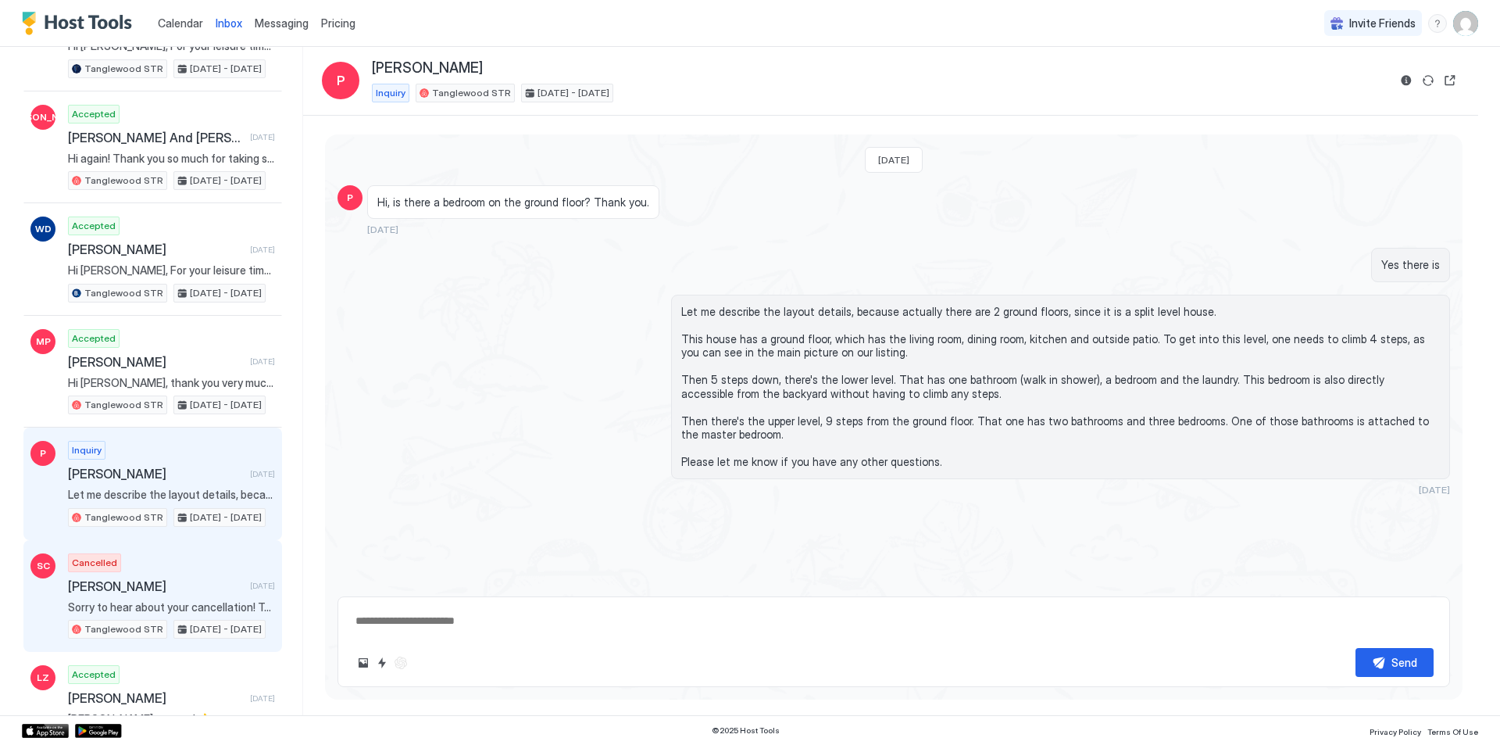
click at [146, 601] on span "Sorry to hear about your cancellation! To help us improve, could you share with…" at bounding box center [171, 607] width 207 height 14
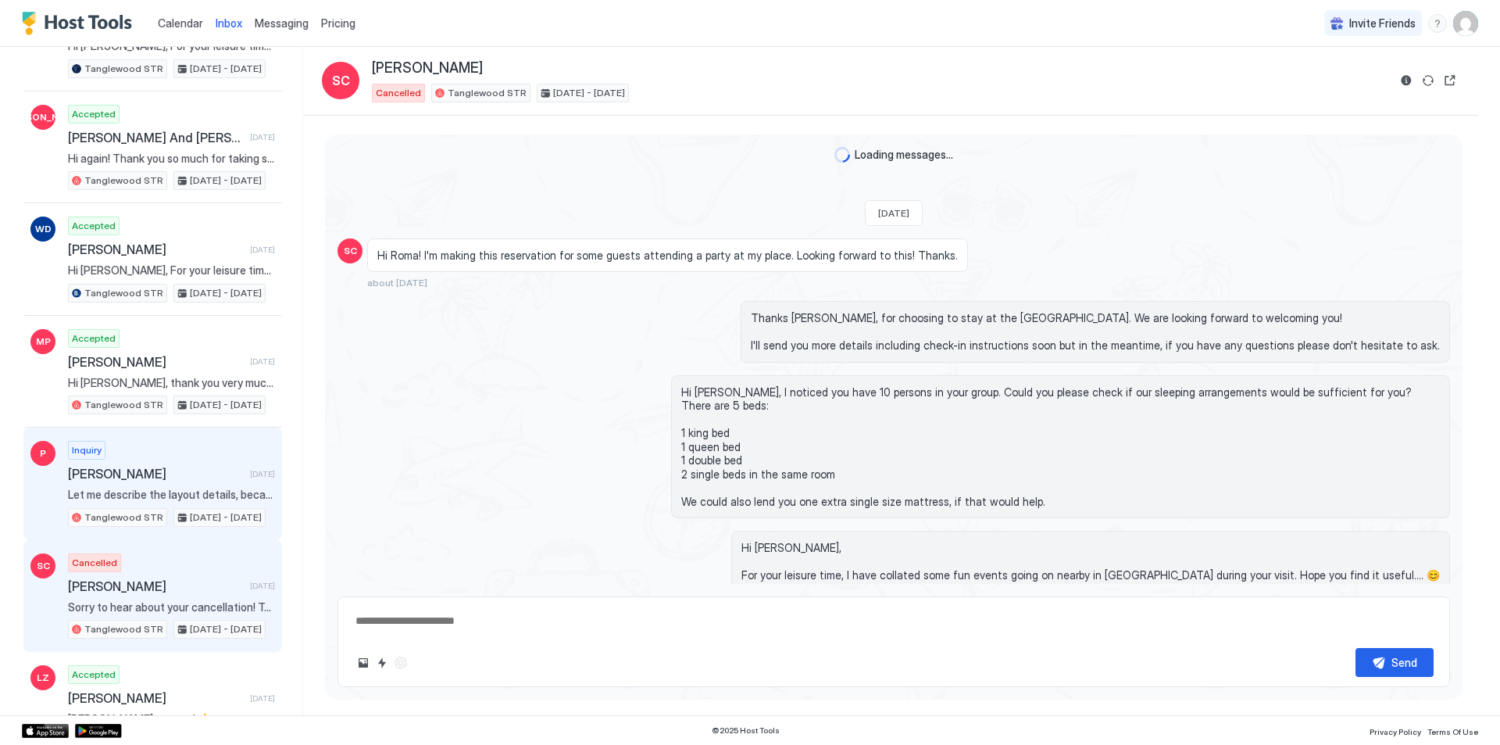
scroll to position [505, 0]
